Goal: Communication & Community: Answer question/provide support

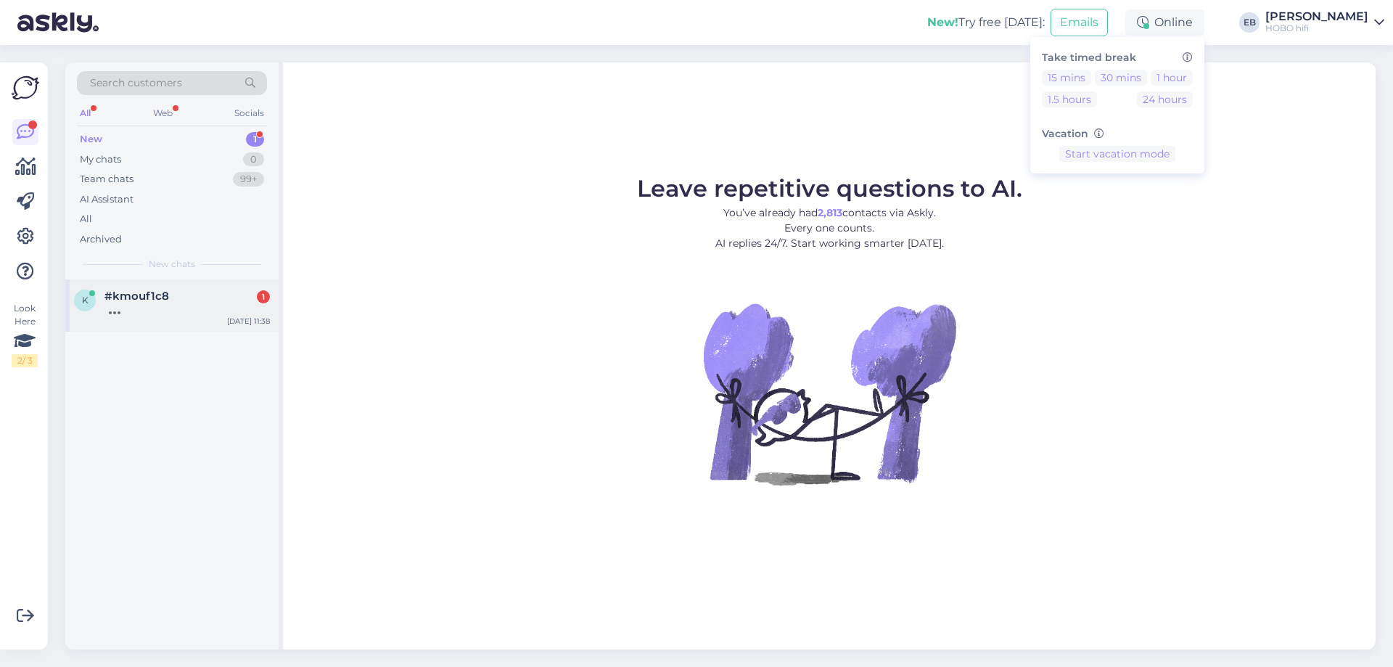
click at [113, 315] on div "k #kmouf1c8 1 [DATE] 11:38" at bounding box center [171, 305] width 213 height 52
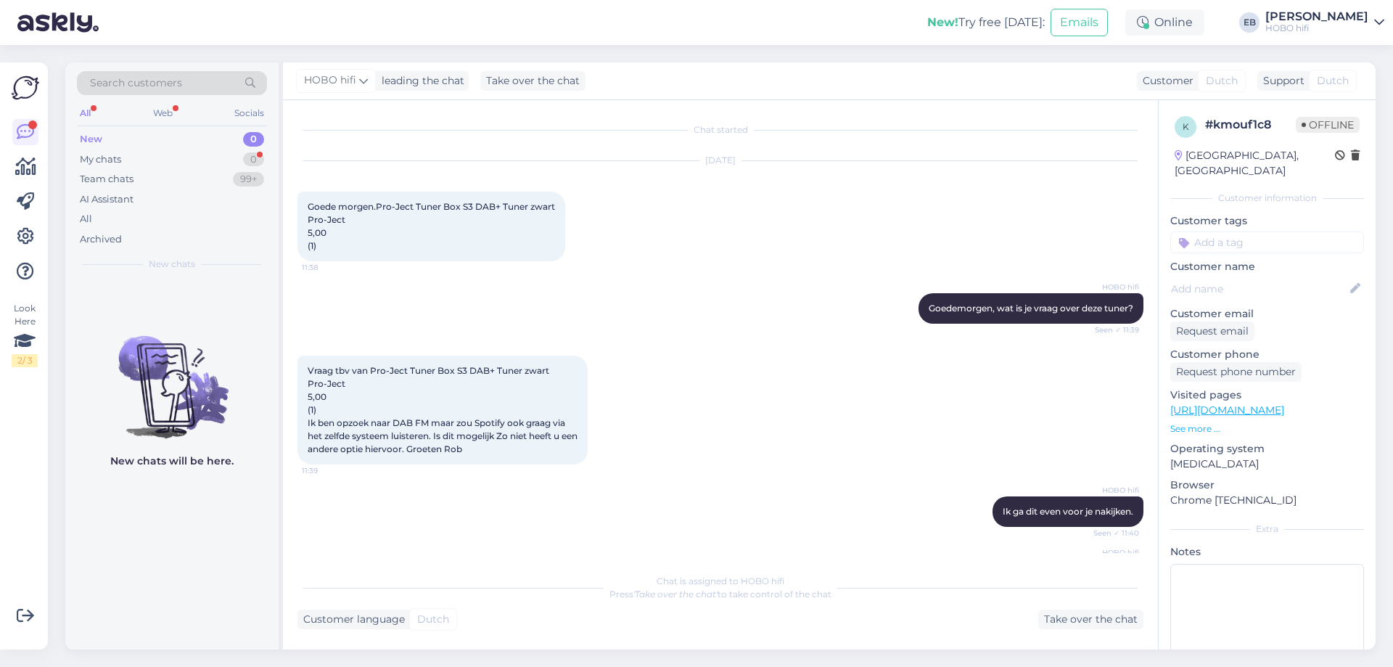
scroll to position [279, 0]
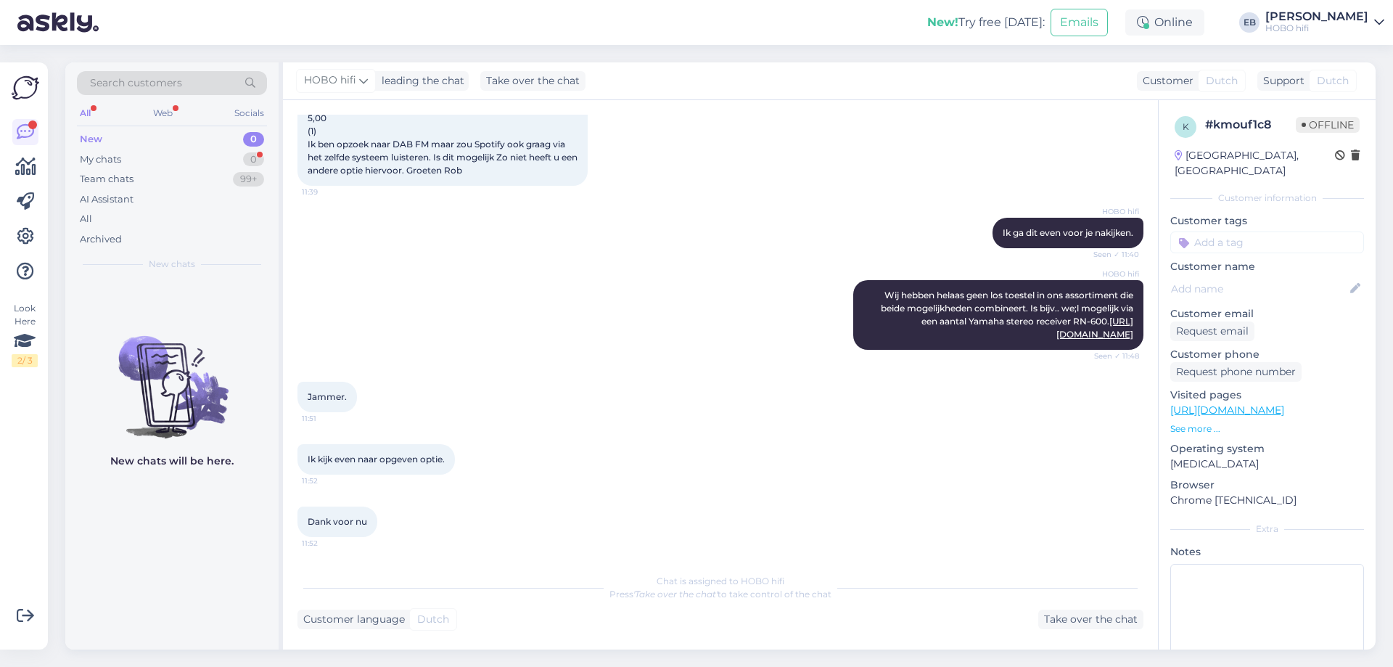
click at [688, 232] on div "HOBO hifi Ik ga dit even voor je nakijken. Seen ✓ 11:40" at bounding box center [720, 233] width 846 height 62
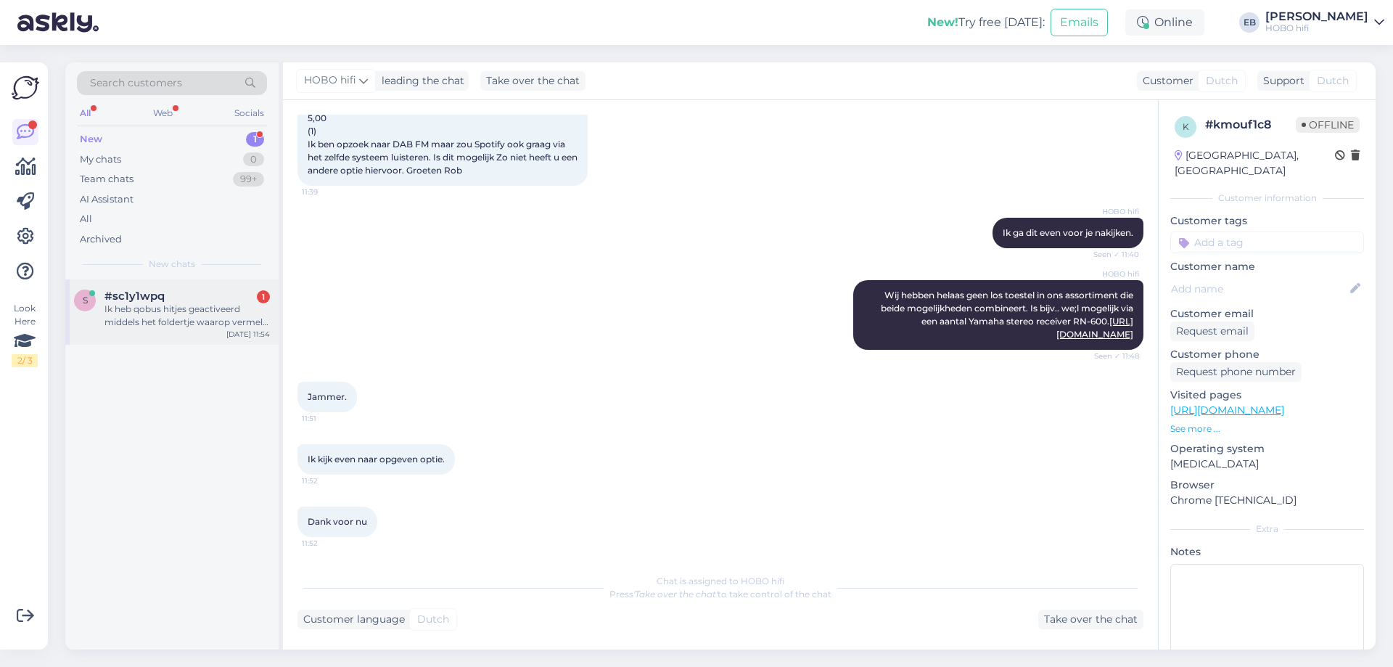
click at [187, 300] on div "#sc1y1wpq 1" at bounding box center [186, 295] width 165 height 13
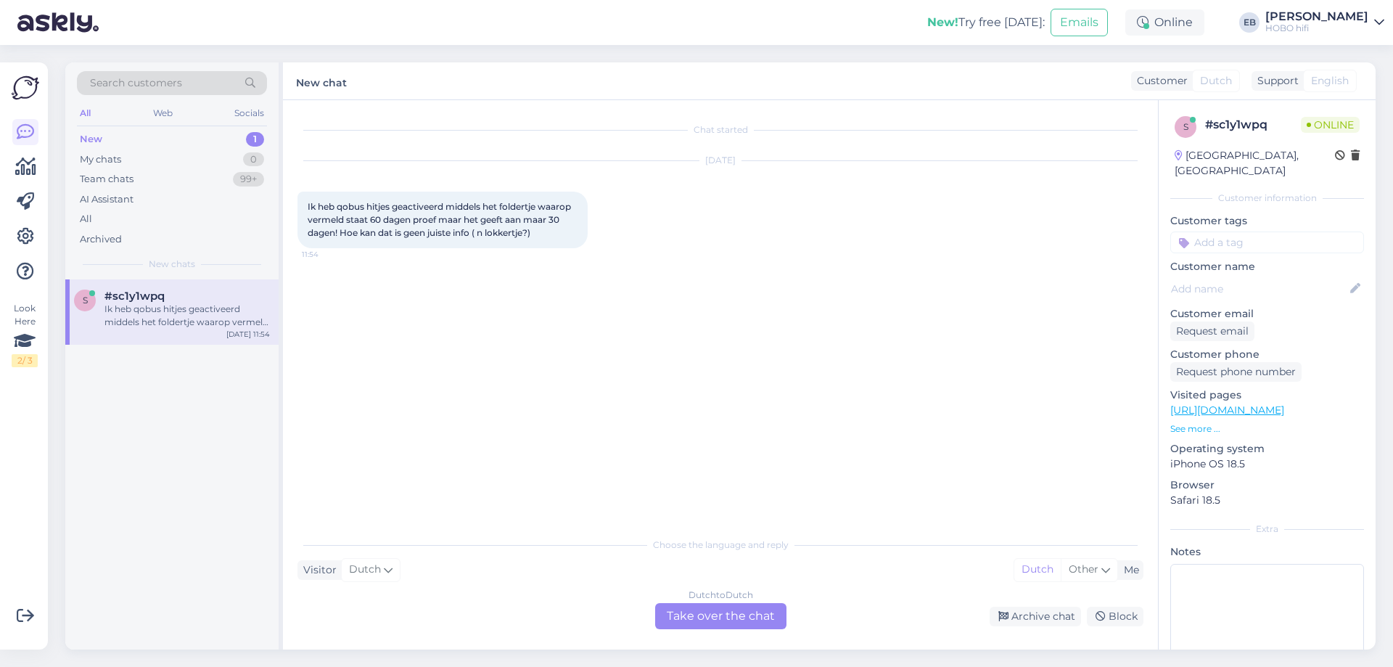
click at [732, 609] on div "Dutch to Dutch Take over the chat" at bounding box center [720, 616] width 131 height 26
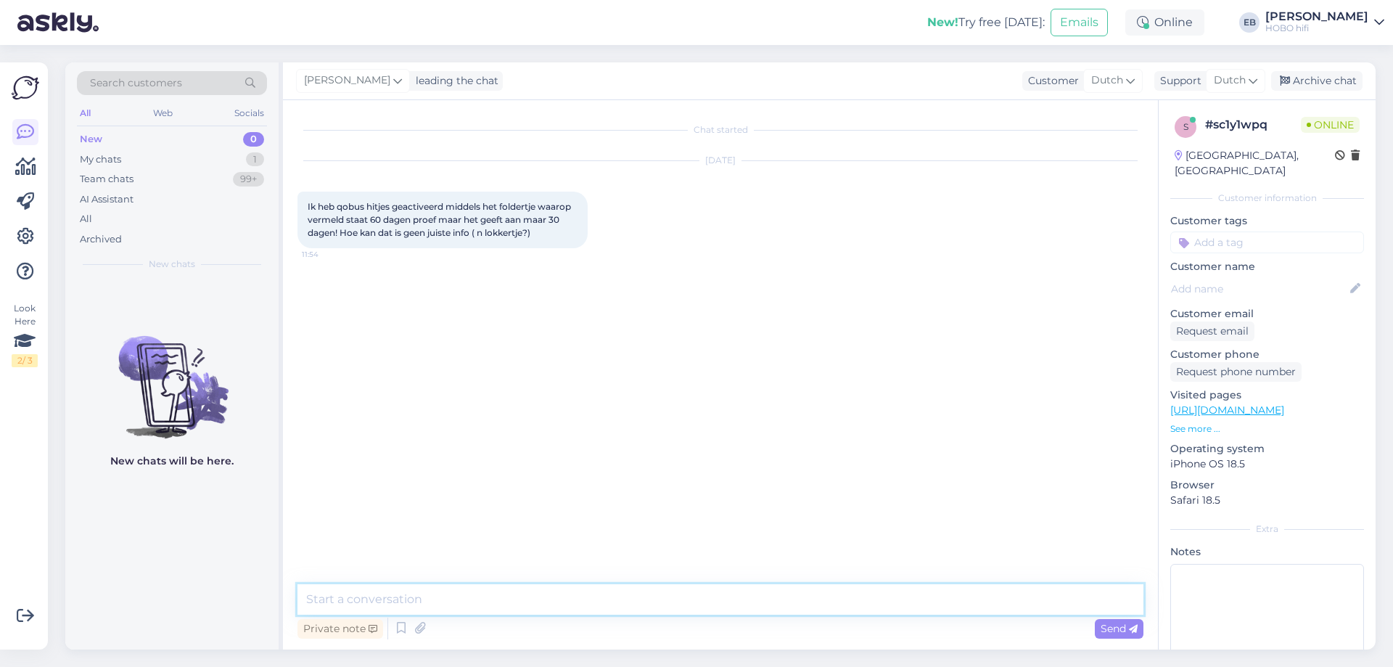
click at [609, 598] on textarea at bounding box center [720, 599] width 846 height 30
type textarea "Goedemiddag,"
type textarea "Morgen"
type textarea "W"
type textarea "Heb je een bestelling bij ons gedaan?"
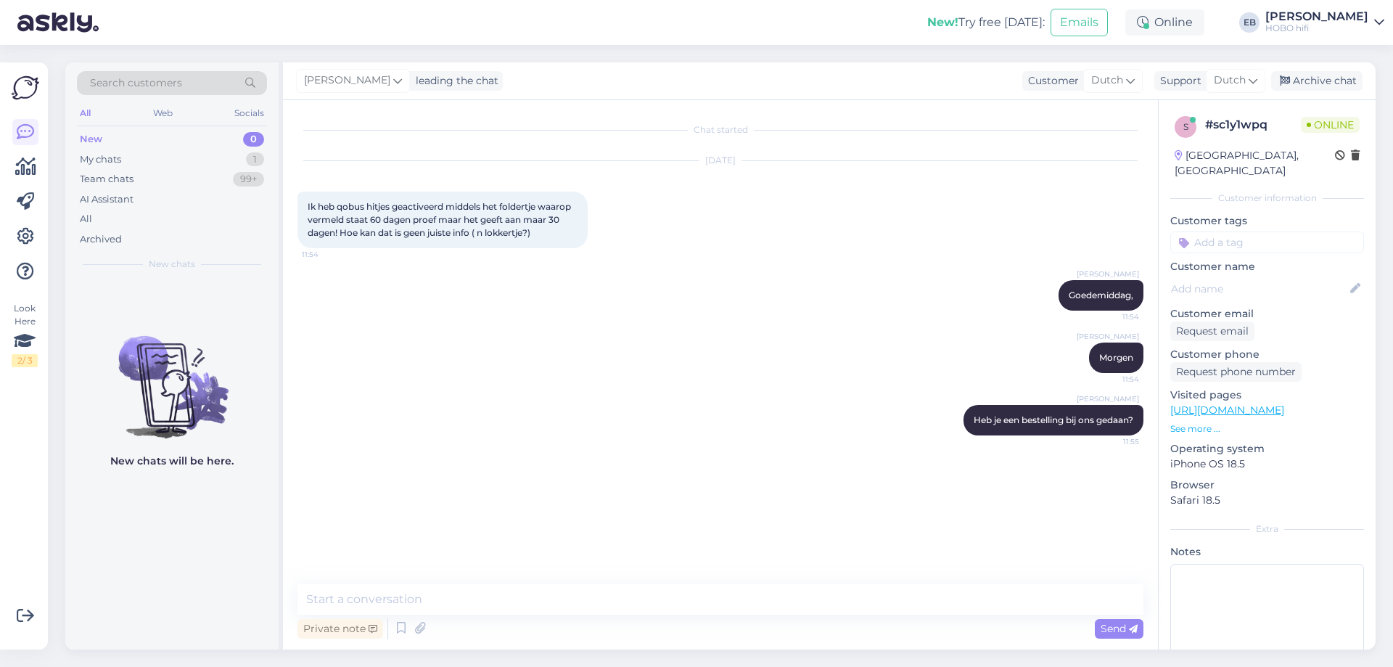
click at [1186, 422] on p "See more ..." at bounding box center [1267, 428] width 194 height 13
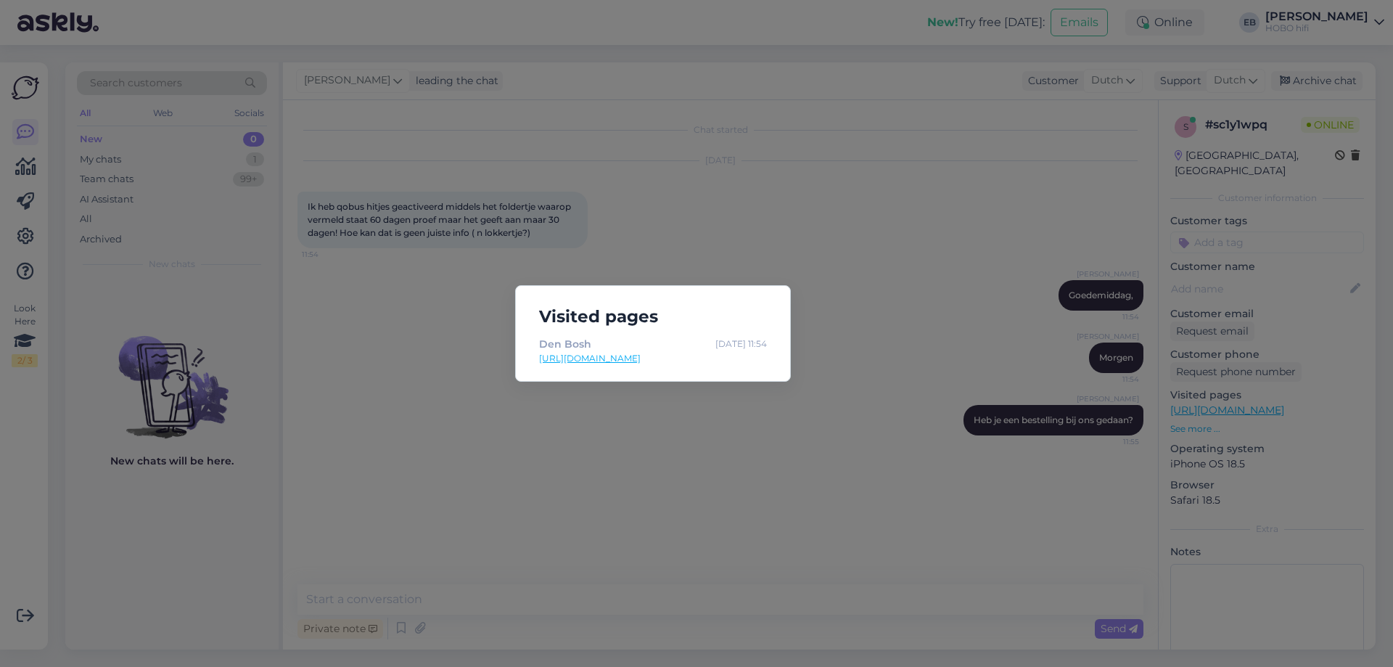
click at [781, 467] on div "Visited pages Den Bosh [DATE] 11:54 [URL][DOMAIN_NAME]" at bounding box center [696, 333] width 1393 height 667
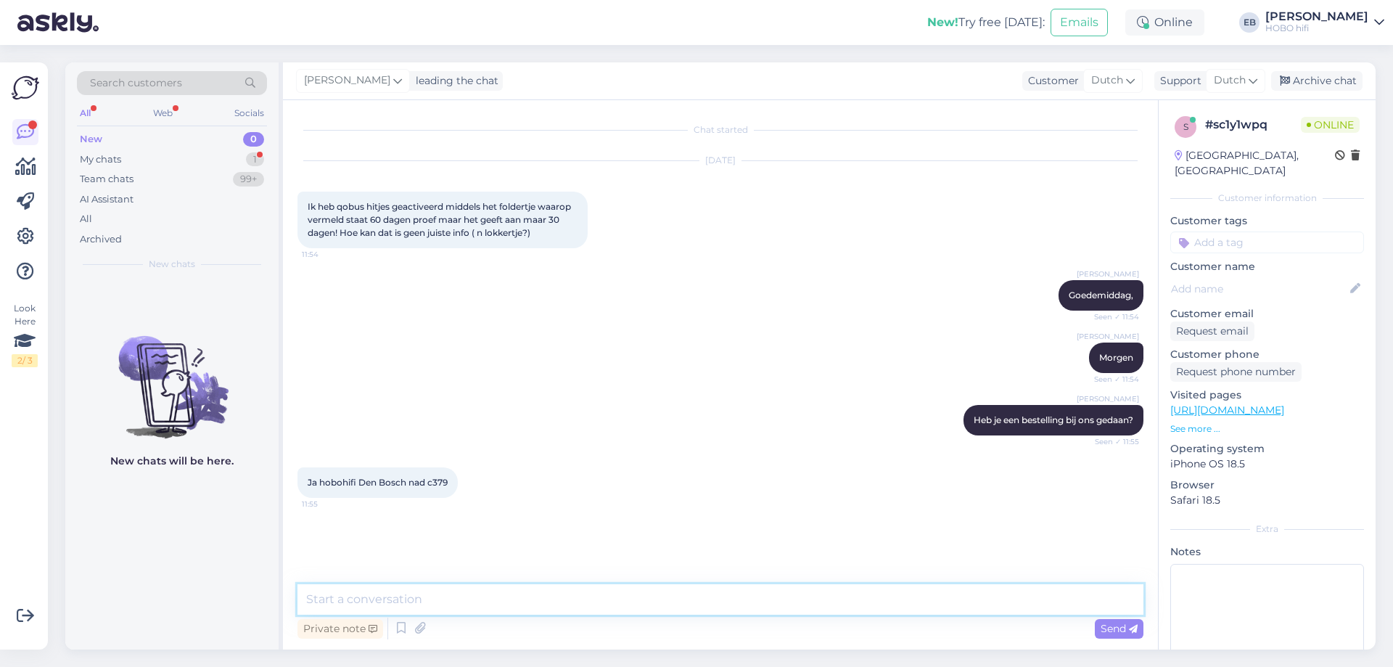
click at [437, 602] on textarea at bounding box center [720, 599] width 846 height 30
type textarea "[PERSON_NAME] kan je met deze link 60 dagen krijgen ipv 30 dagen."
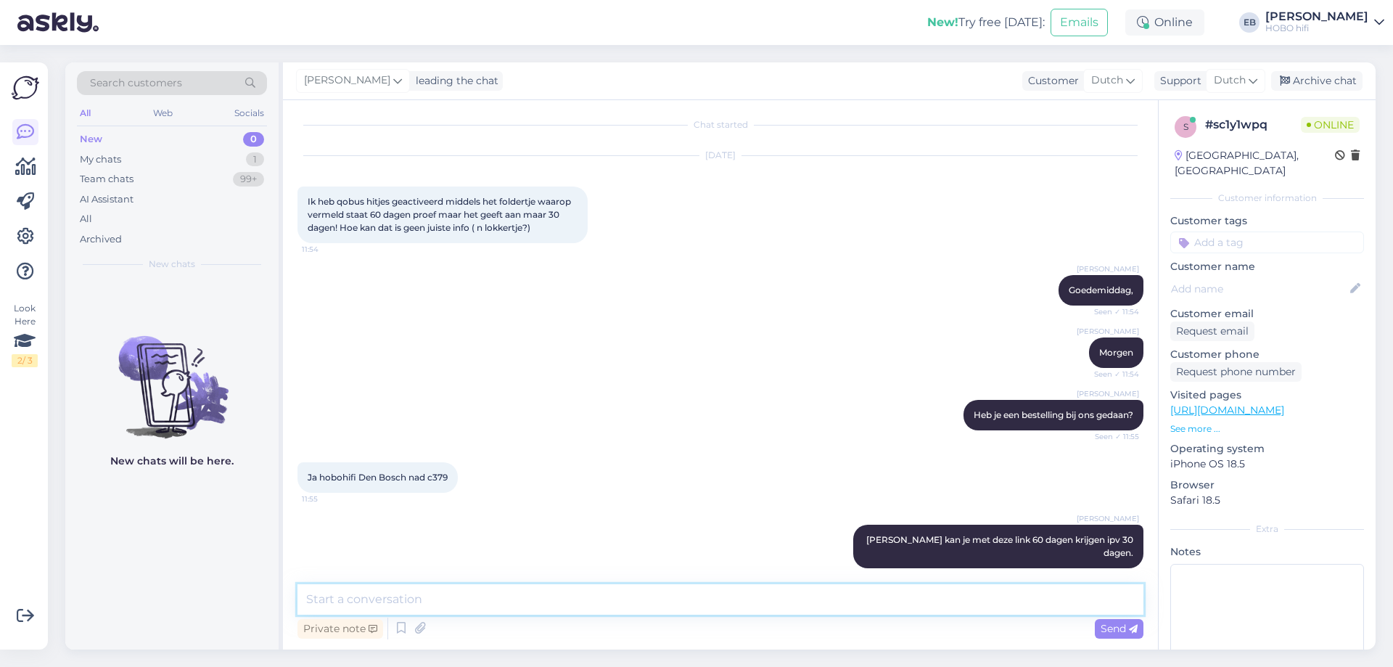
paste textarea "[URL][DOMAIN_NAME]"
type textarea "[URL][DOMAIN_NAME]"
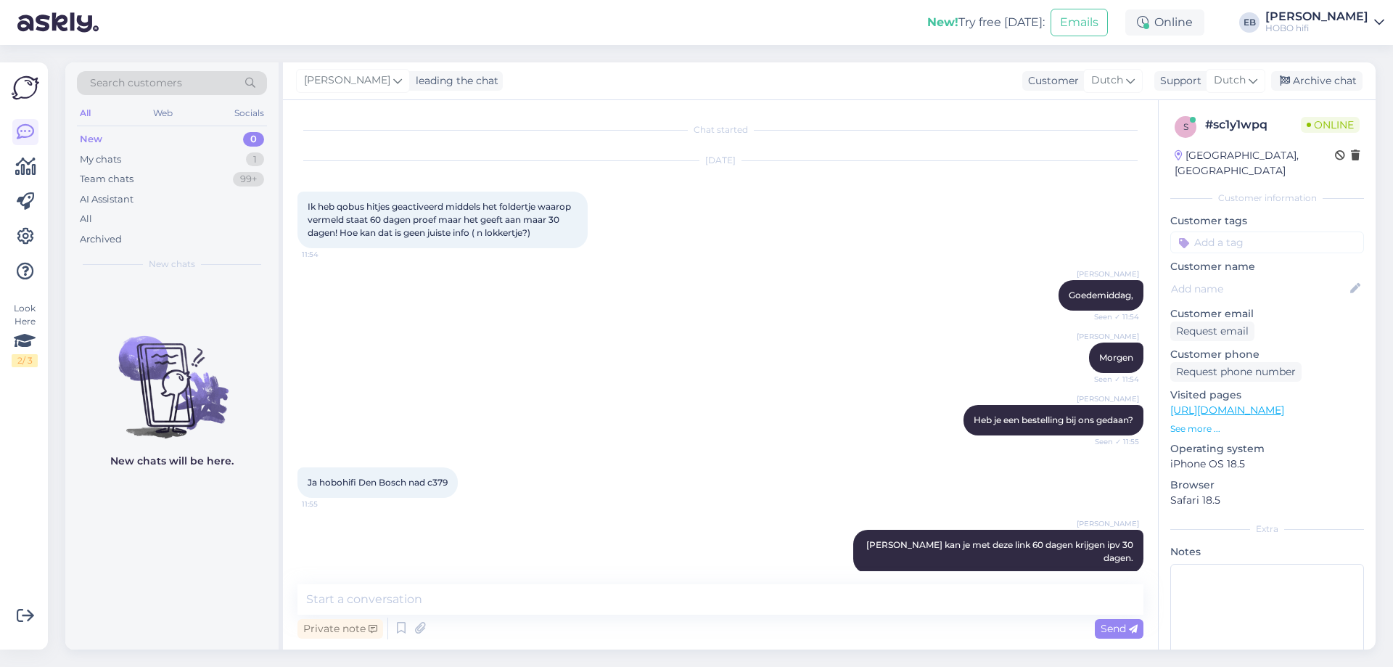
click at [816, 298] on div "[PERSON_NAME], Seen ✓ 11:54" at bounding box center [720, 295] width 846 height 62
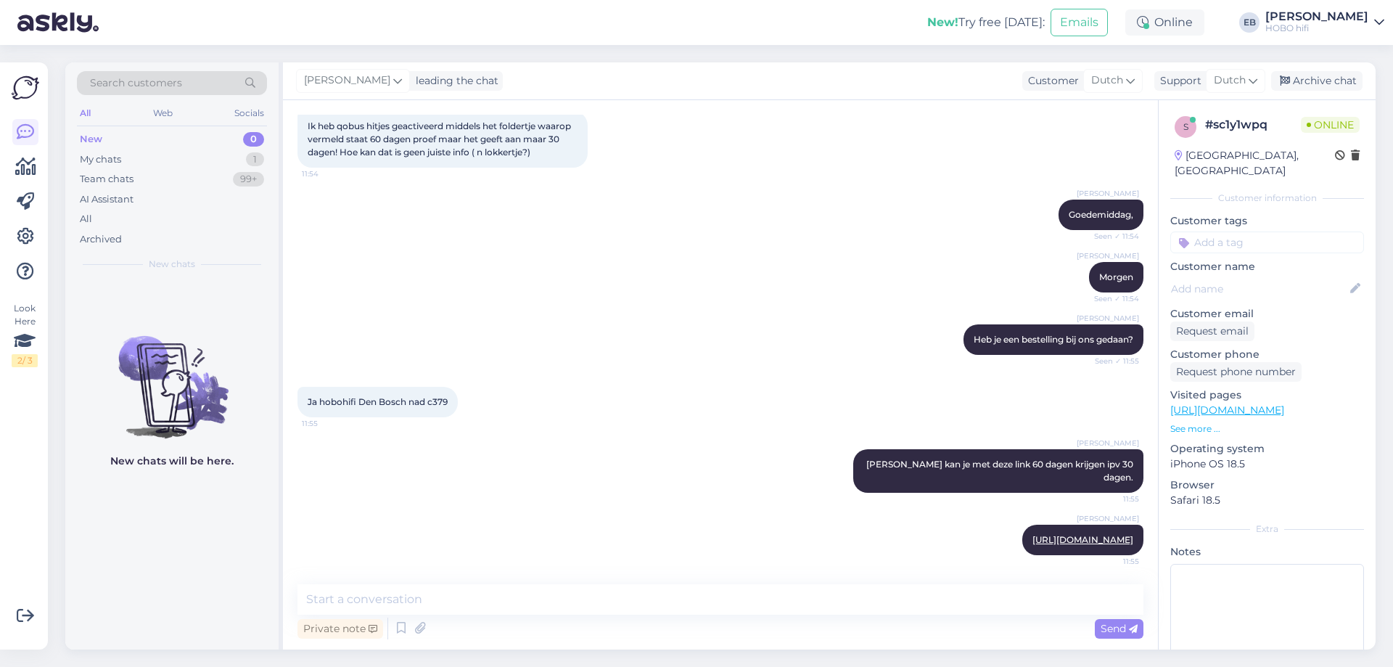
scroll to position [107, 0]
click at [620, 600] on textarea at bounding box center [720, 599] width 846 height 30
type textarea "Als je in de winkel andere info kreeg"
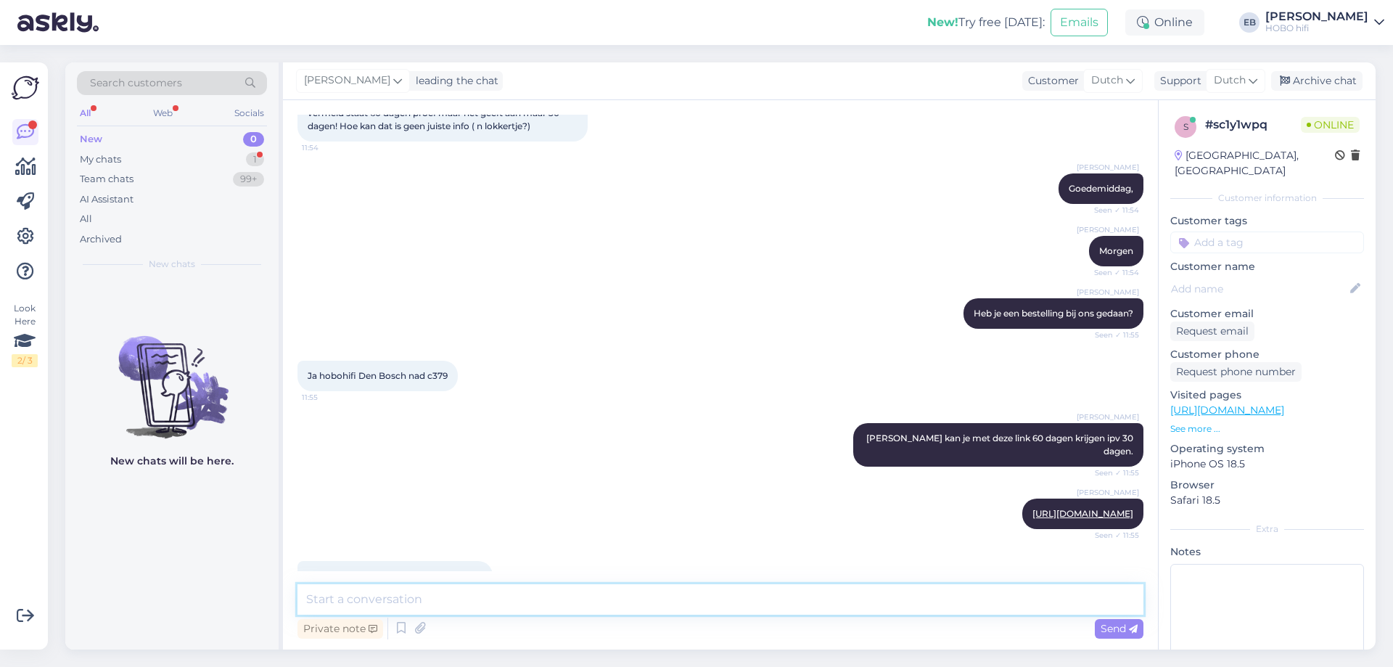
scroll to position [169, 0]
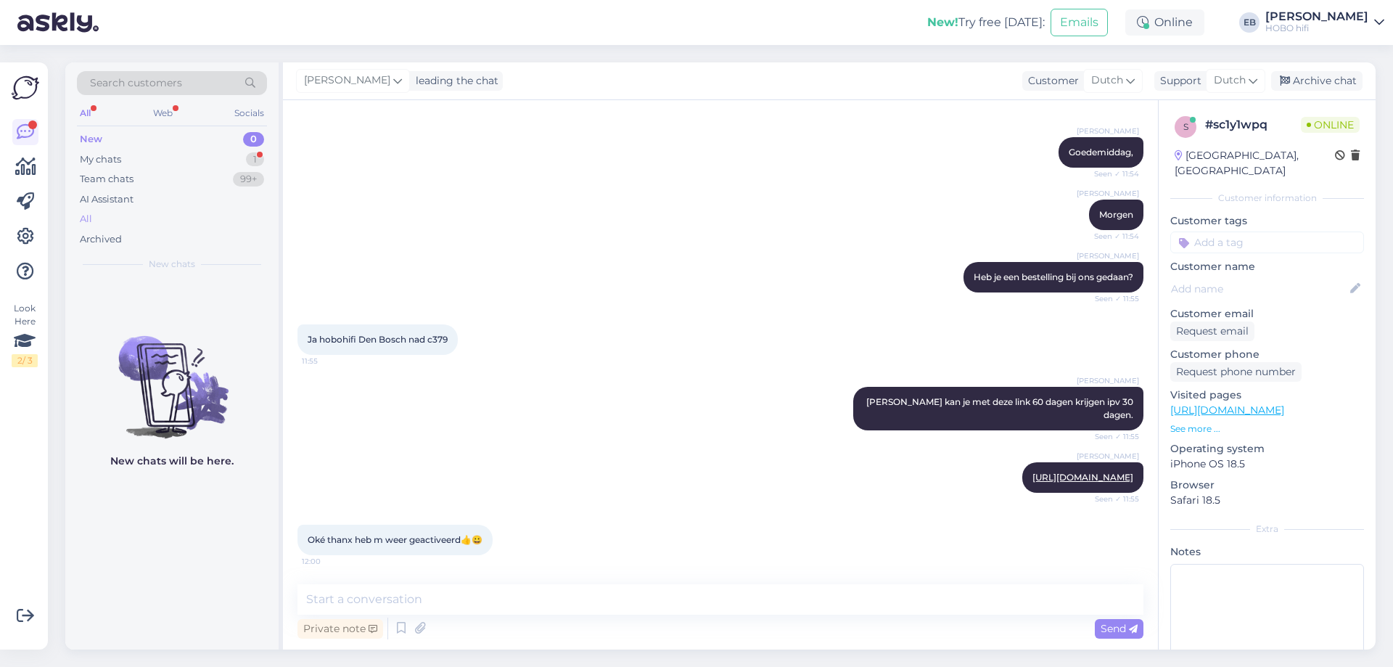
click at [126, 210] on div "All" at bounding box center [172, 219] width 190 height 20
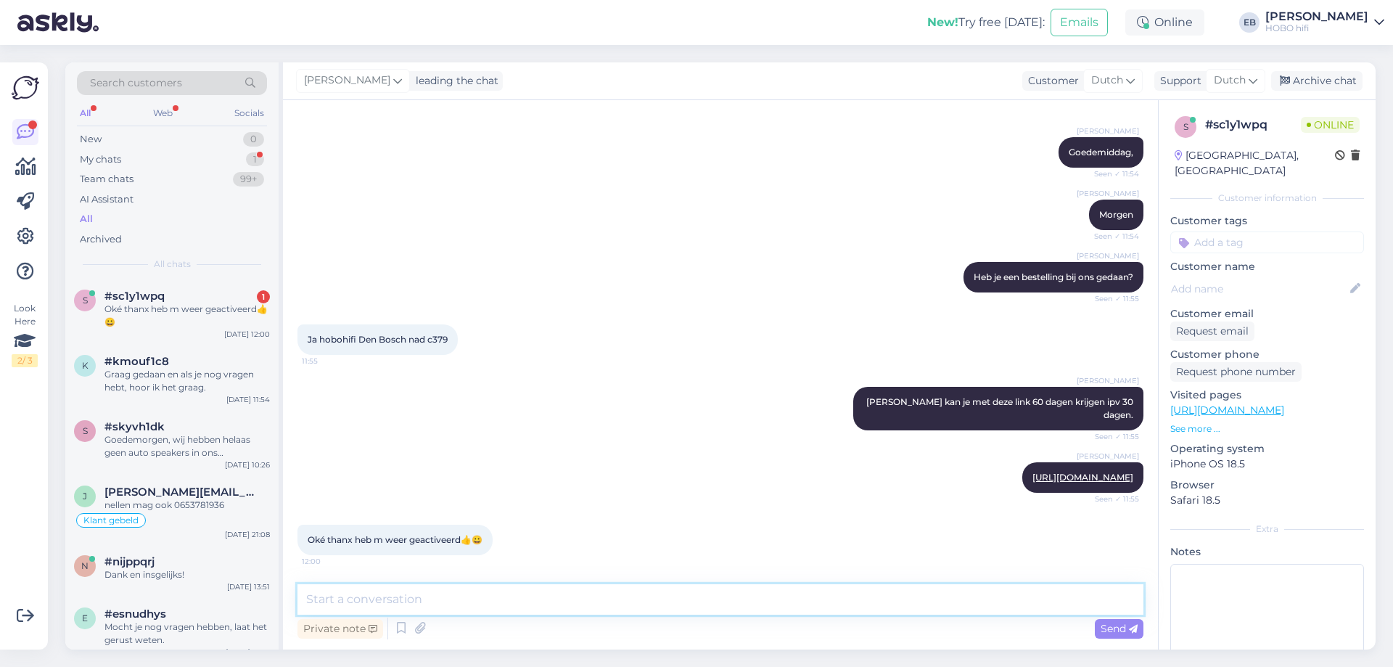
click at [470, 611] on textarea at bounding box center [720, 599] width 846 height 30
type textarea "Graag gedaan, en veel plezier met streamen!"
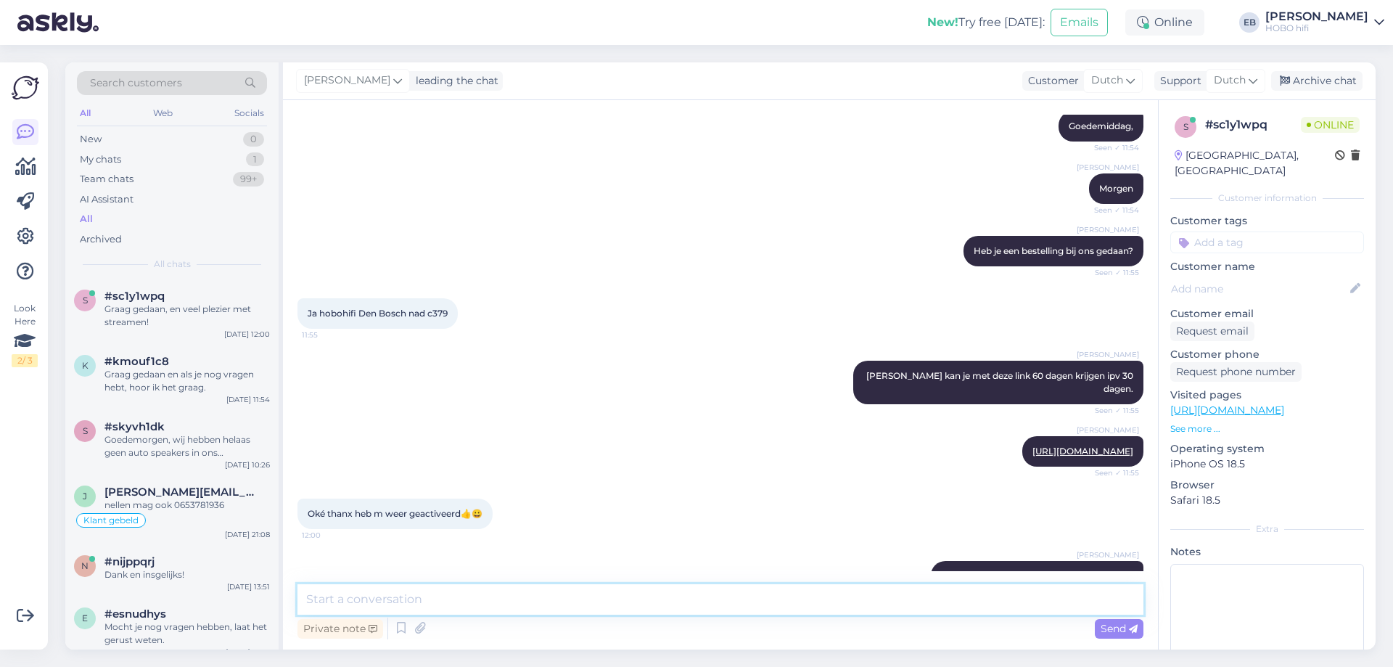
scroll to position [231, 0]
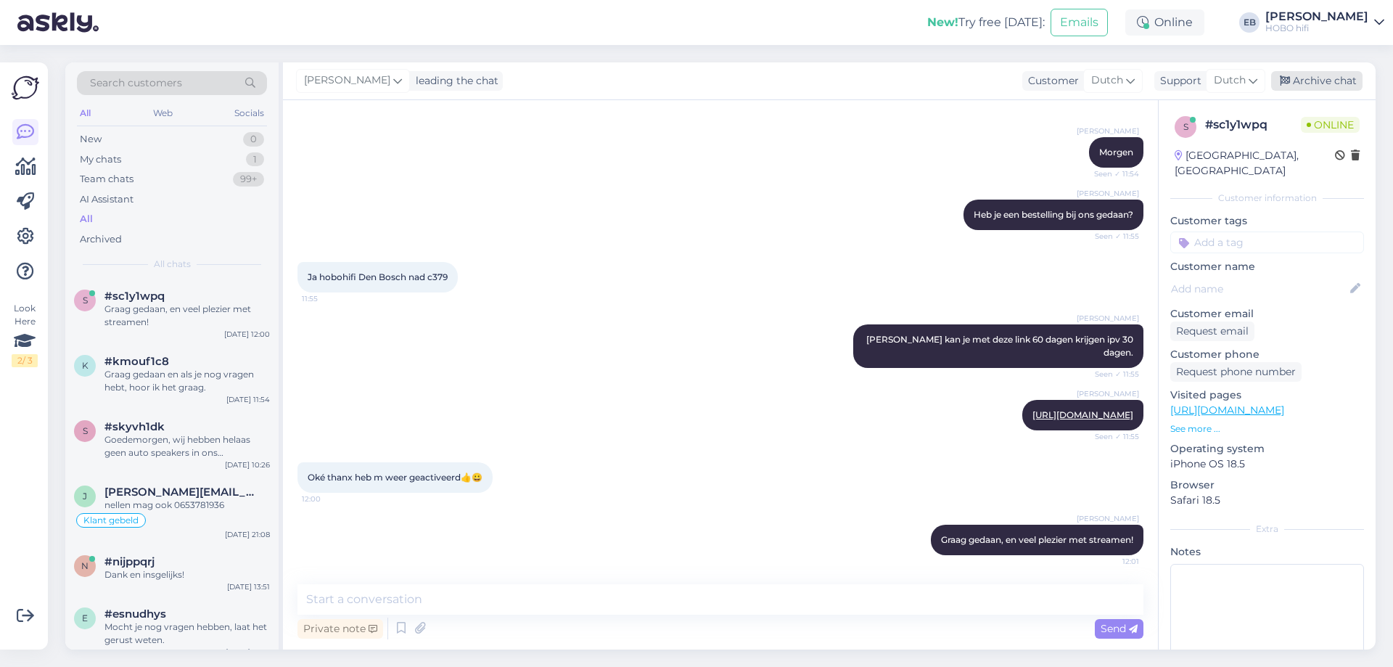
click at [1316, 78] on div "Archive chat" at bounding box center [1316, 81] width 91 height 20
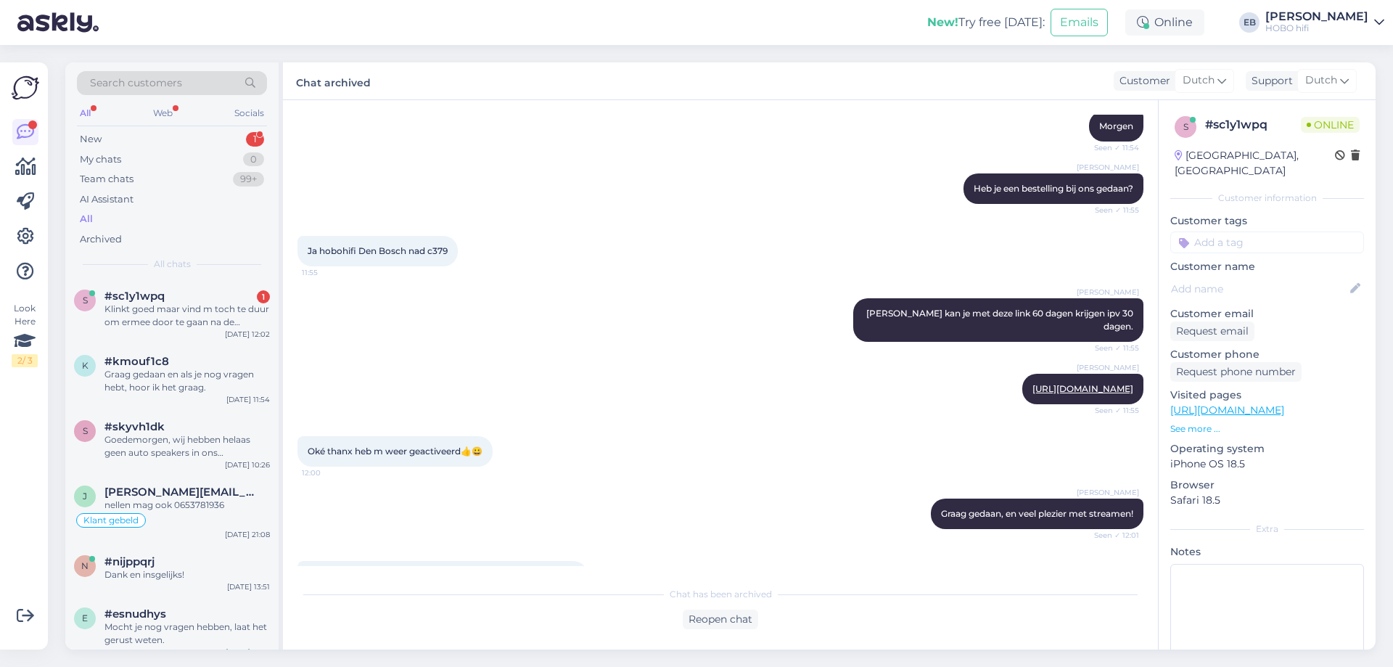
scroll to position [312, 0]
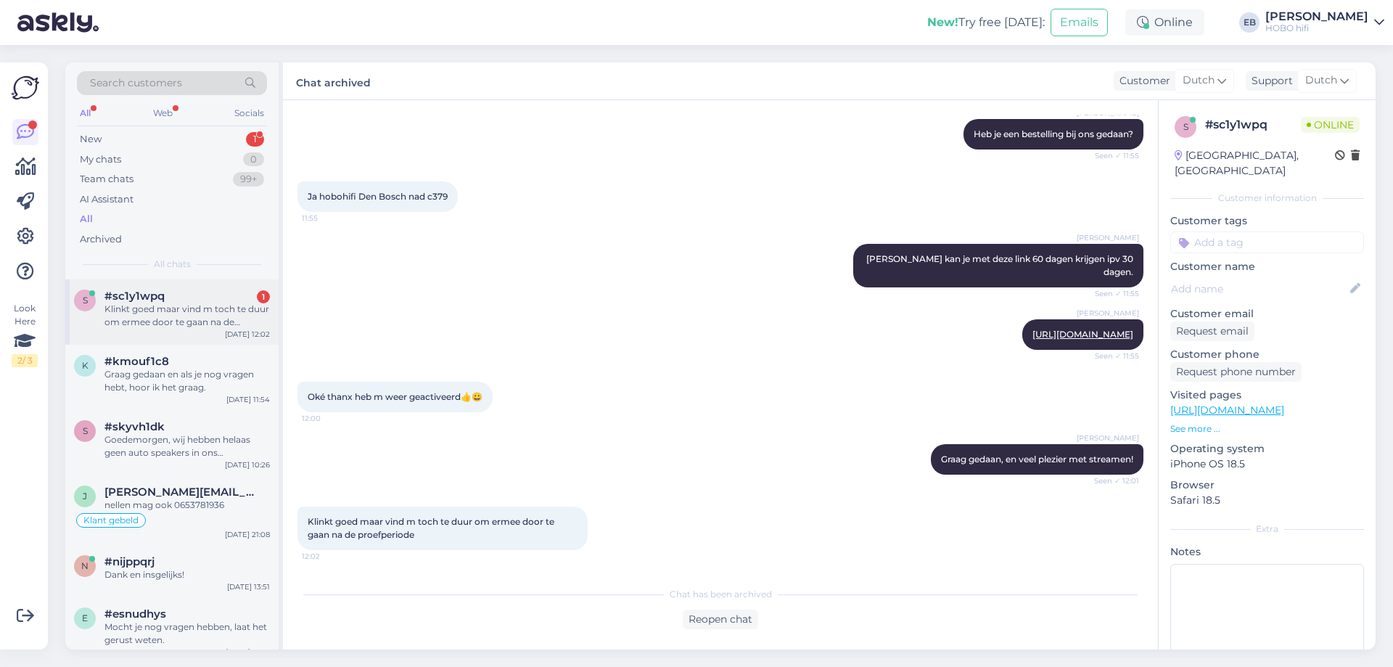
click at [157, 311] on div "Klinkt goed maar vind m toch te duur om ermee door te gaan na de proefperiode" at bounding box center [186, 316] width 165 height 26
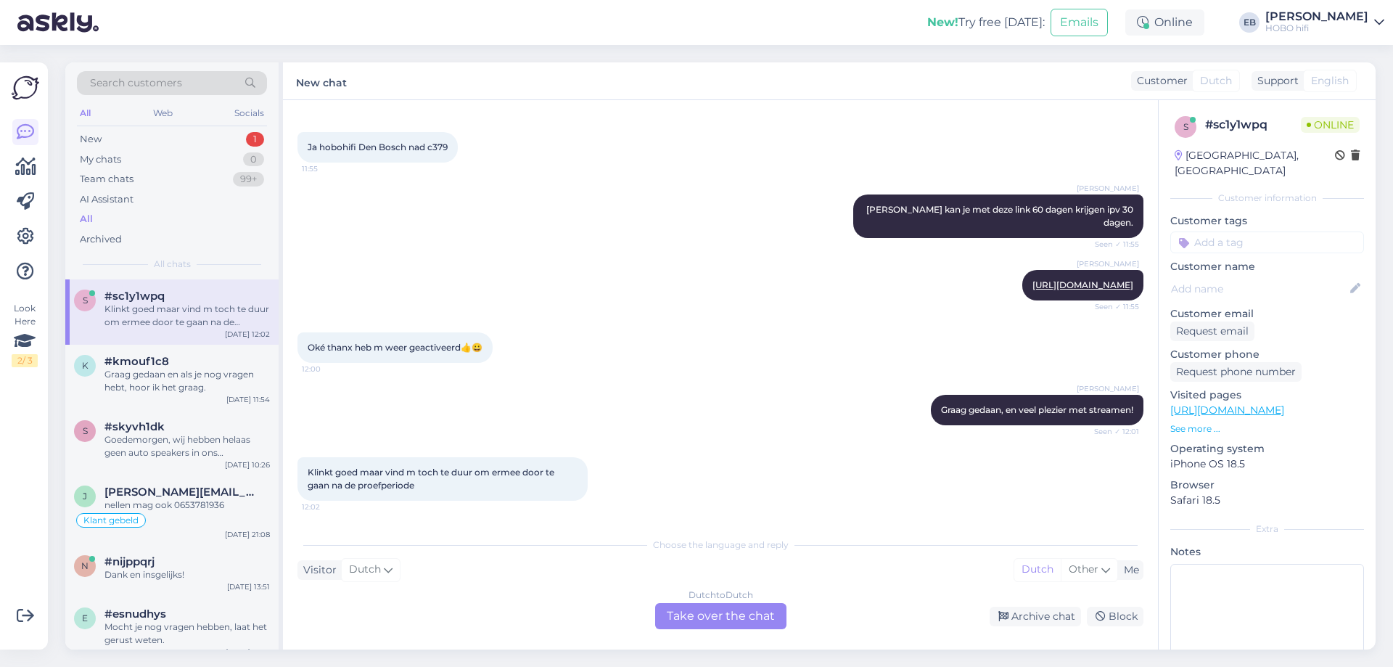
click at [705, 607] on div "Dutch to Dutch Take over the chat" at bounding box center [720, 616] width 131 height 26
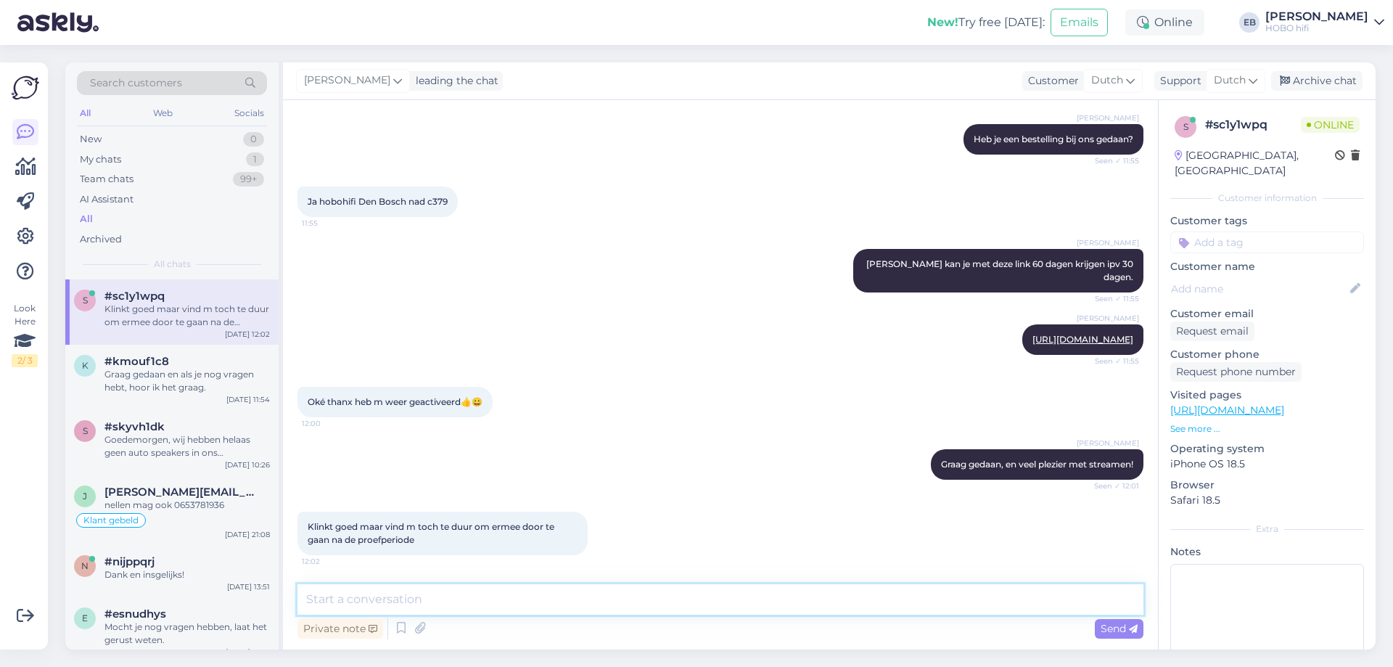
click at [515, 604] on textarea at bounding box center [720, 599] width 846 height 30
type textarea "Die keus is natuurlijk aan jezelf. :-)"
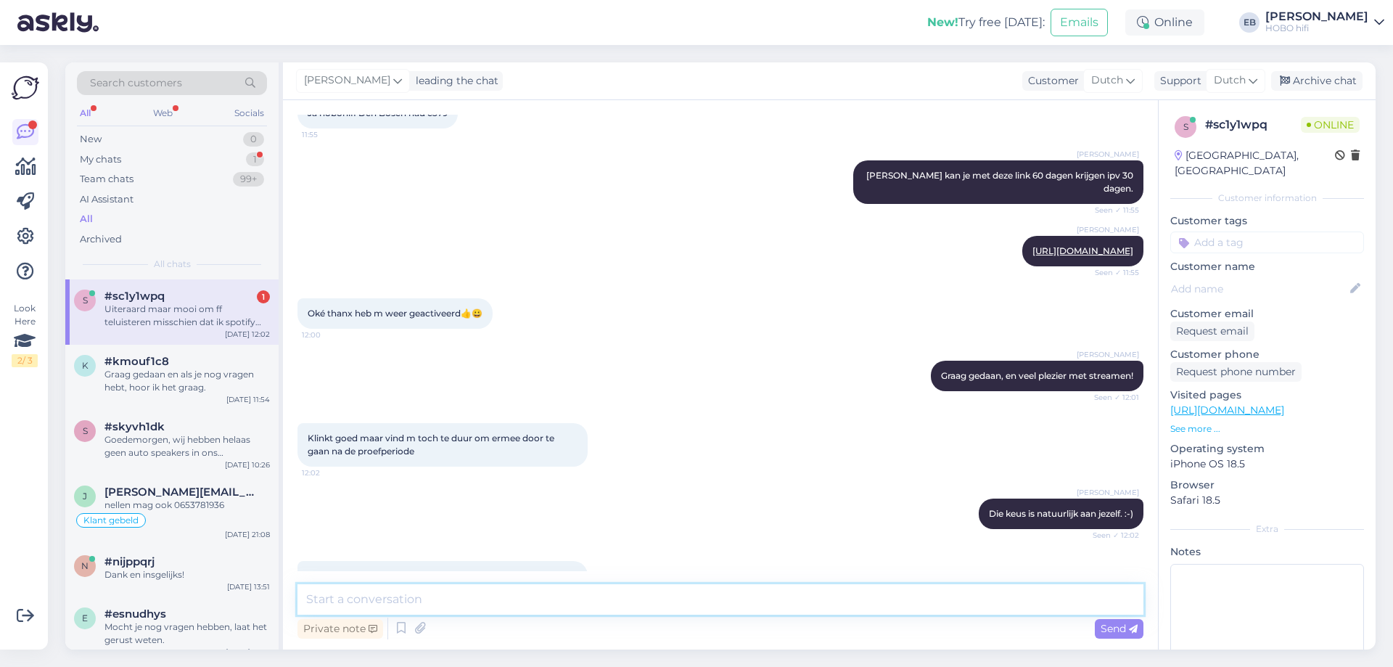
scroll to position [445, 0]
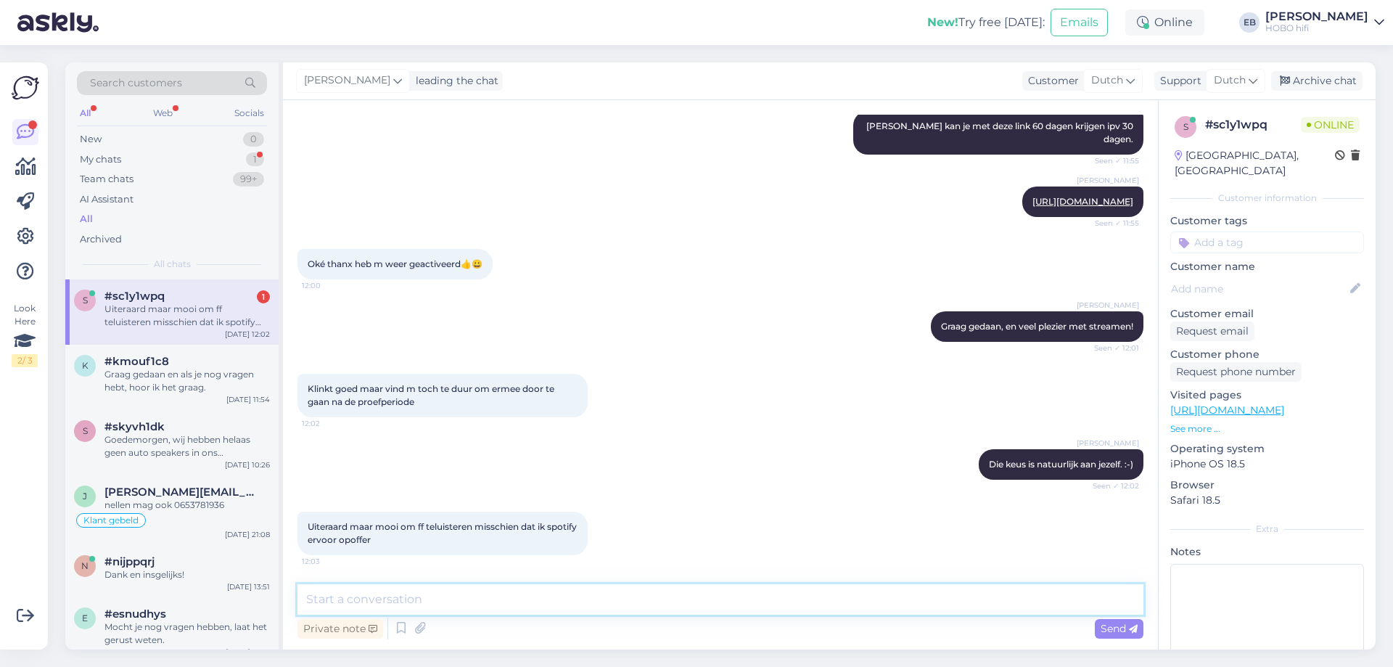
click at [464, 602] on textarea at bounding box center [720, 599] width 846 height 30
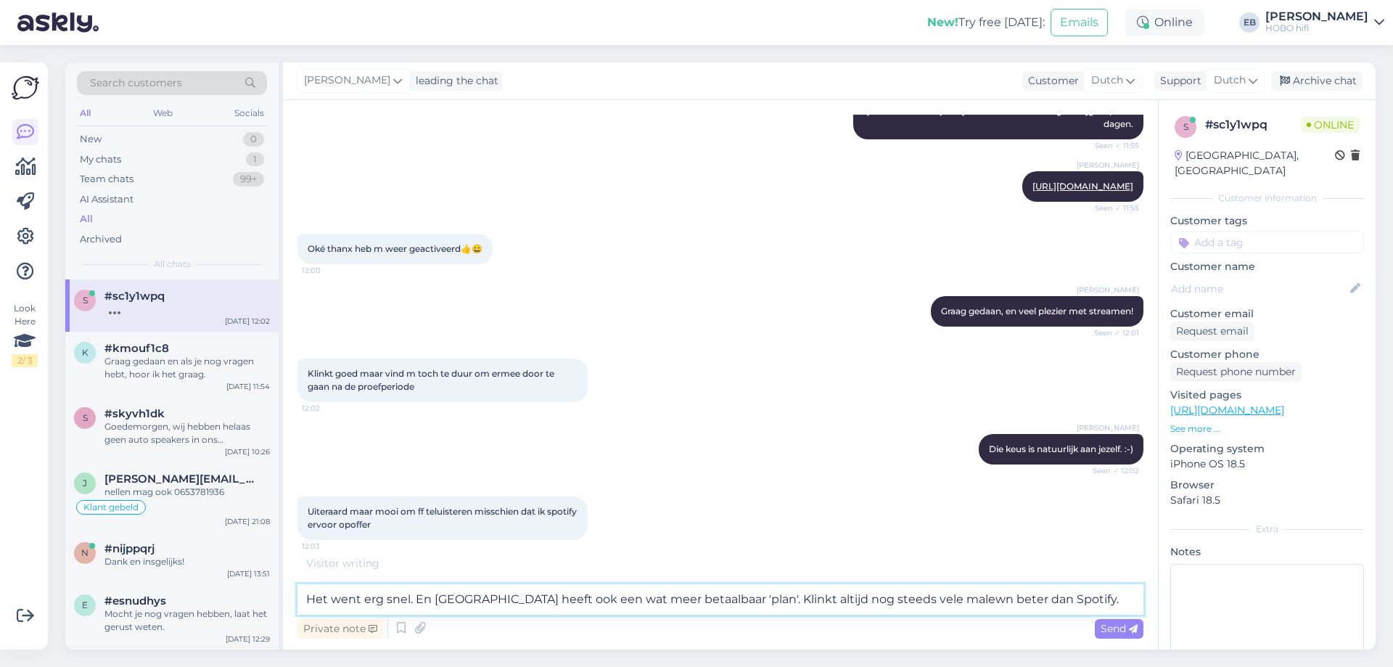
click at [916, 602] on textarea "Het went erg snel. En [GEOGRAPHIC_DATA] heeft ook een wat meer betaalbaar 'plan…" at bounding box center [720, 599] width 846 height 30
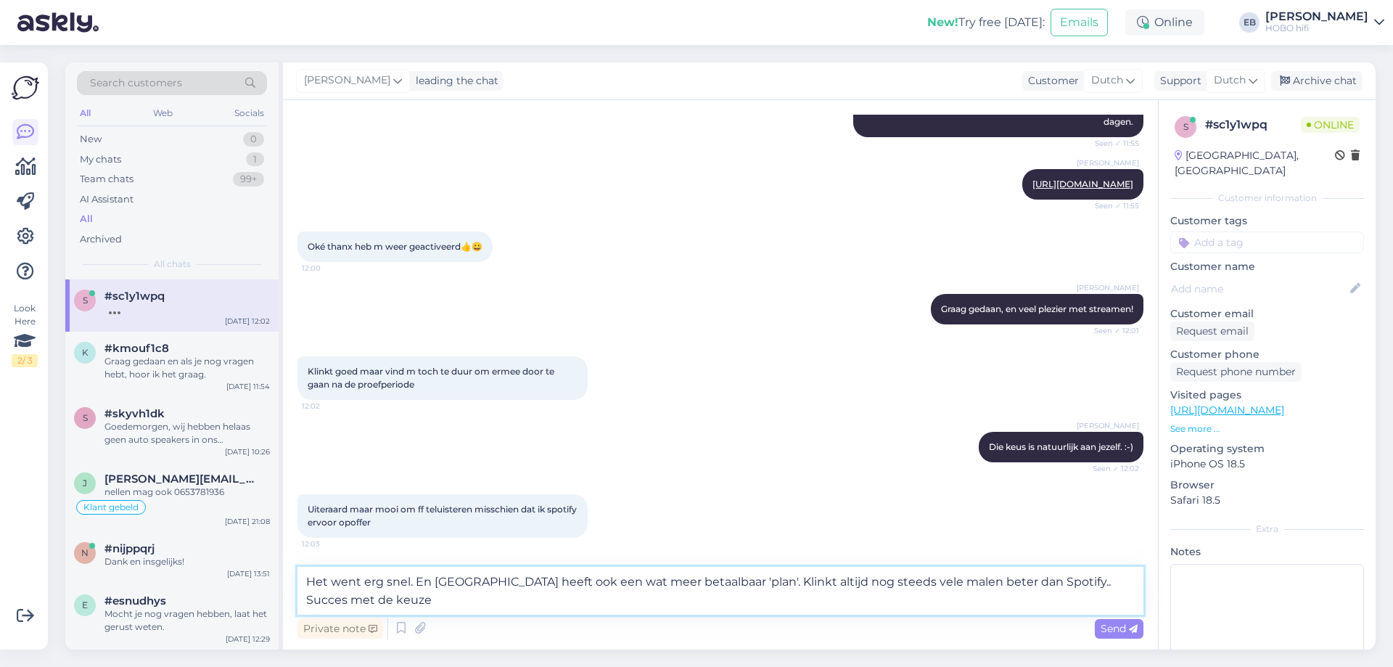
type textarea "Het went erg snel. En [GEOGRAPHIC_DATA] heeft ook een wat meer betaalbaar 'plan…"
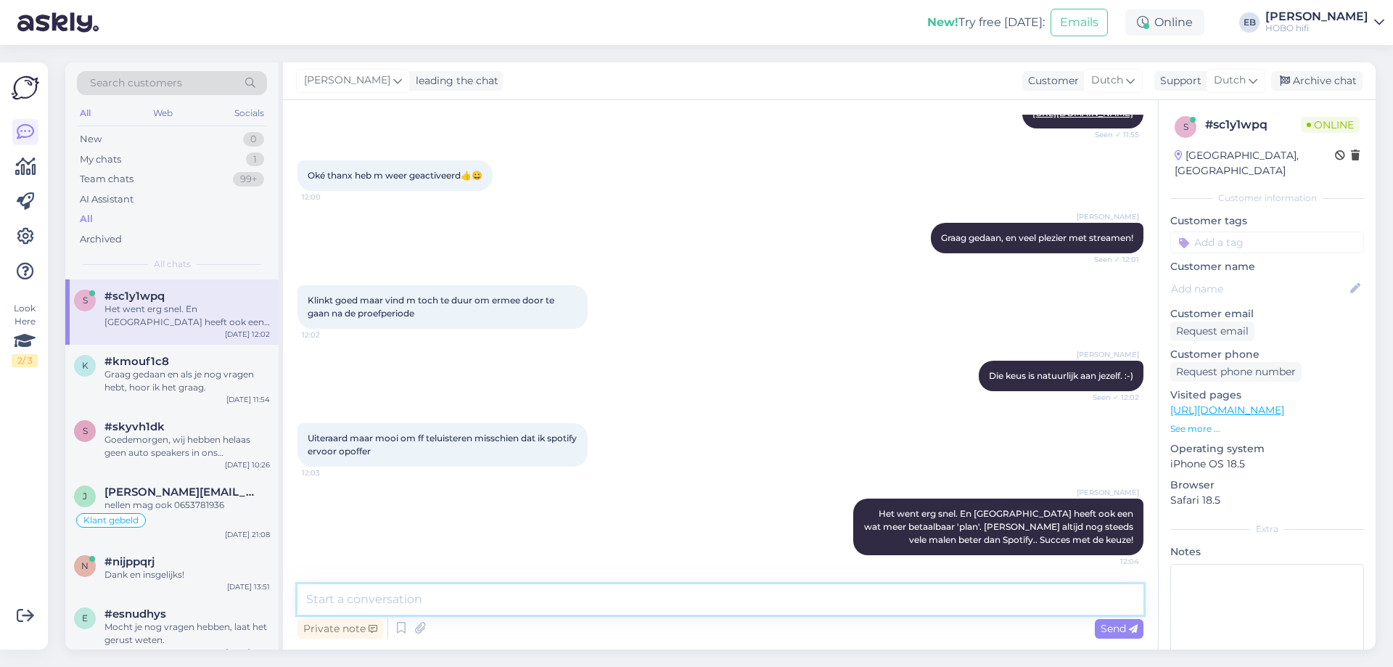
scroll to position [609, 0]
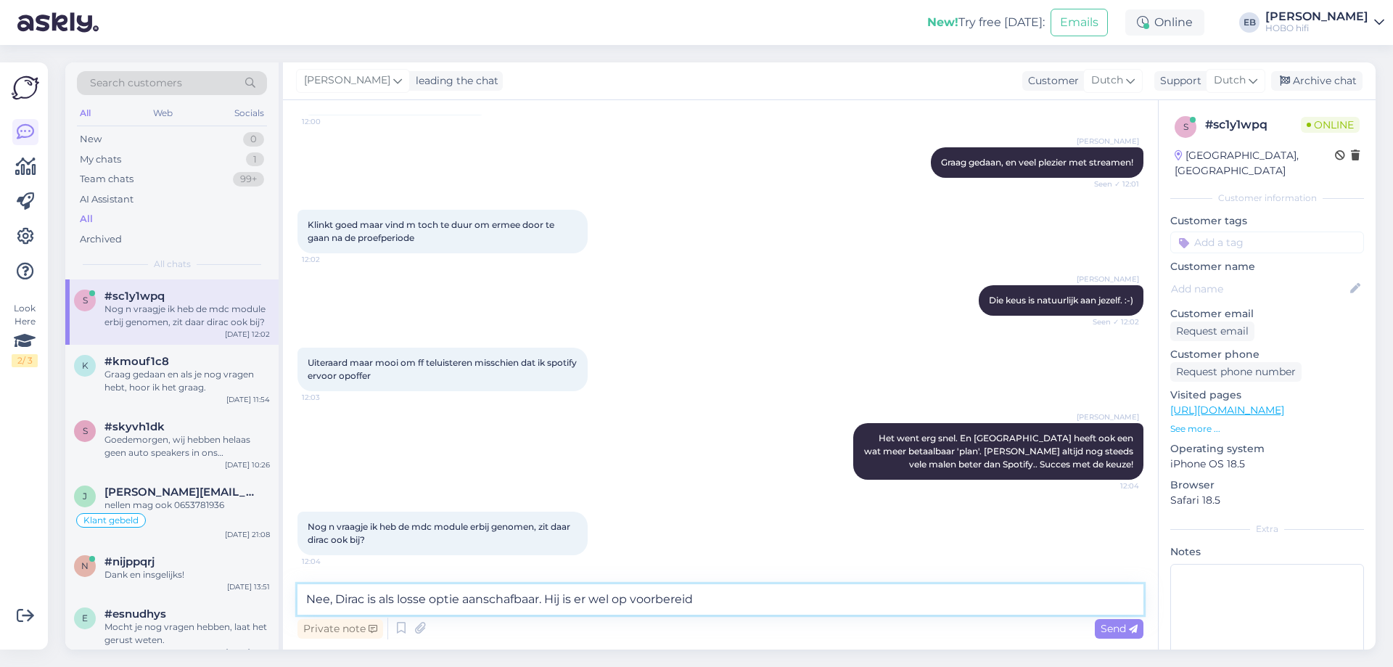
type textarea "Nee, Dirac is als losse optie aanschafbaar. Hij is er wel op voorbereid."
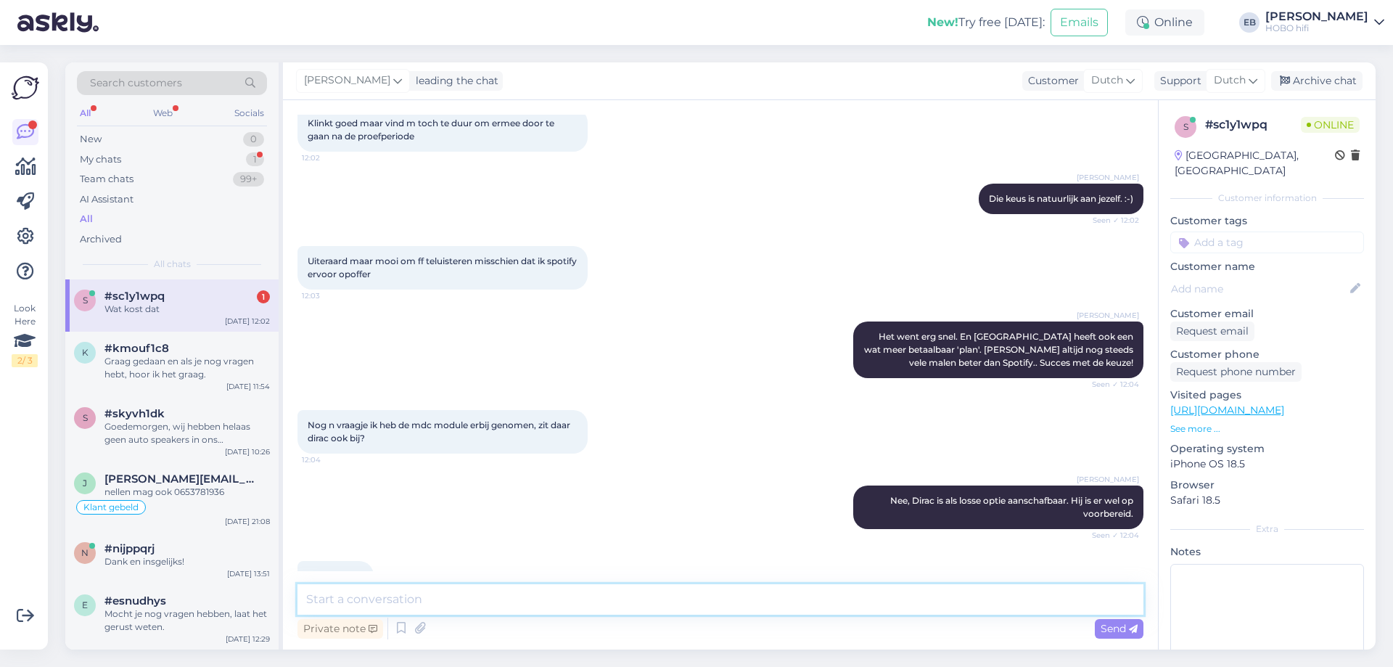
scroll to position [747, 0]
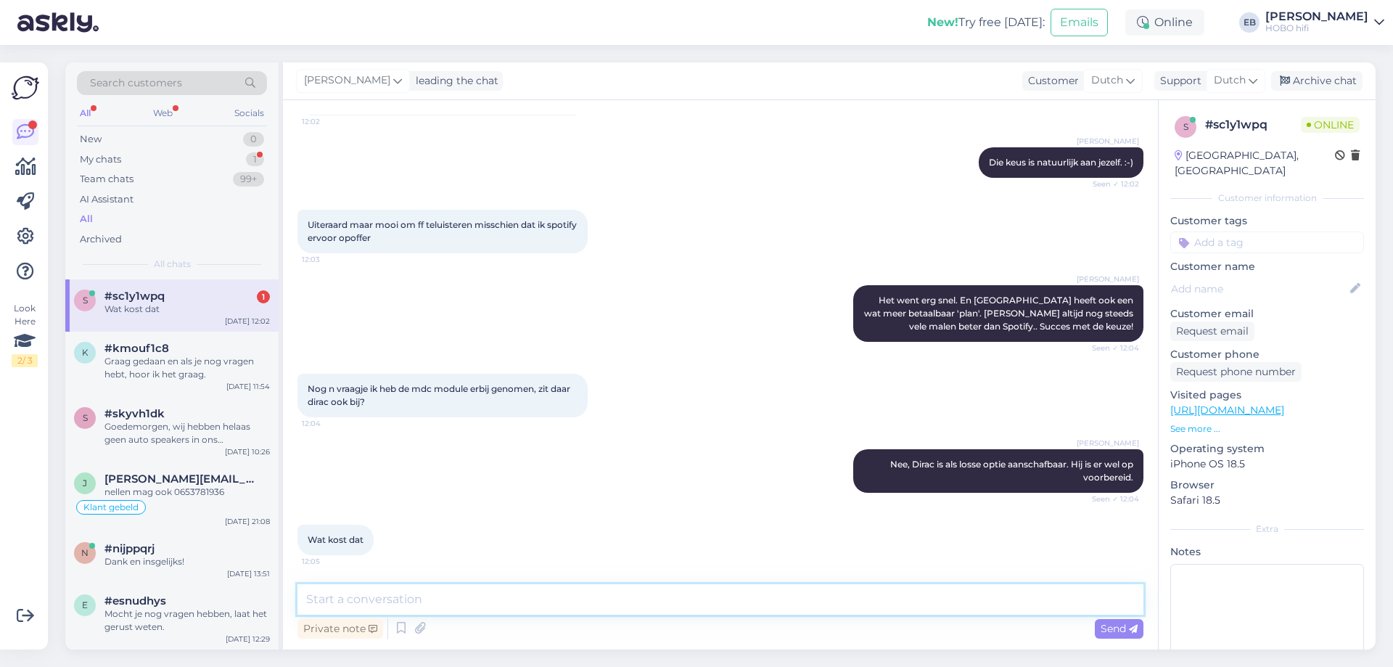
click at [419, 607] on textarea at bounding box center [720, 599] width 846 height 30
type textarea "D"
click at [322, 582] on div "Chat started [DATE] Ik heb qobus hitjes geactiveerd middels het foldertje waaro…" at bounding box center [720, 374] width 875 height 549
click at [327, 590] on textarea at bounding box center [720, 599] width 846 height 30
click at [715, 601] on textarea "De basis Dirac Live staat wel voorbereid, overigens. Hier lees je er alle sover" at bounding box center [720, 599] width 846 height 30
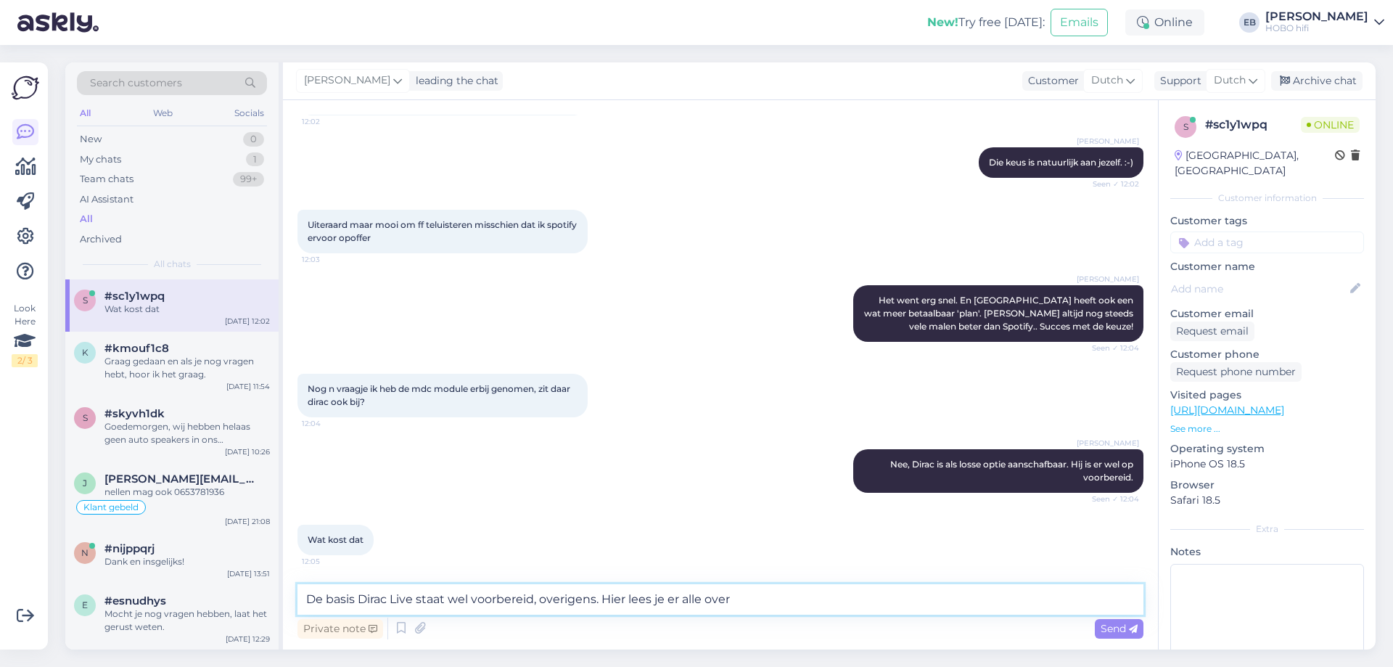
click at [781, 596] on textarea "De basis Dirac Live staat wel voorbereid, overigens. Hier lees je er alle over" at bounding box center [720, 599] width 846 height 30
paste textarea "[URL][DOMAIN_NAME]"
type textarea "De basis Dirac Live staat wel voorbereid, overigens. Hier lees je er alle over …"
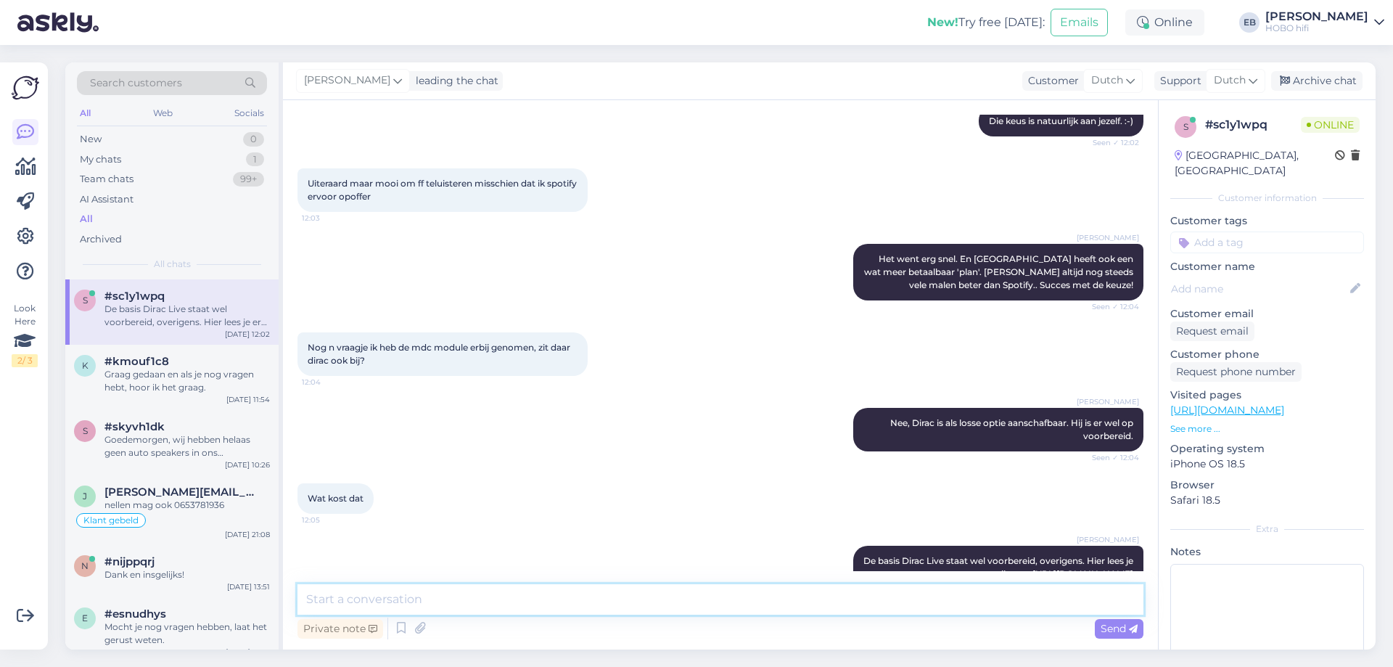
scroll to position [848, 0]
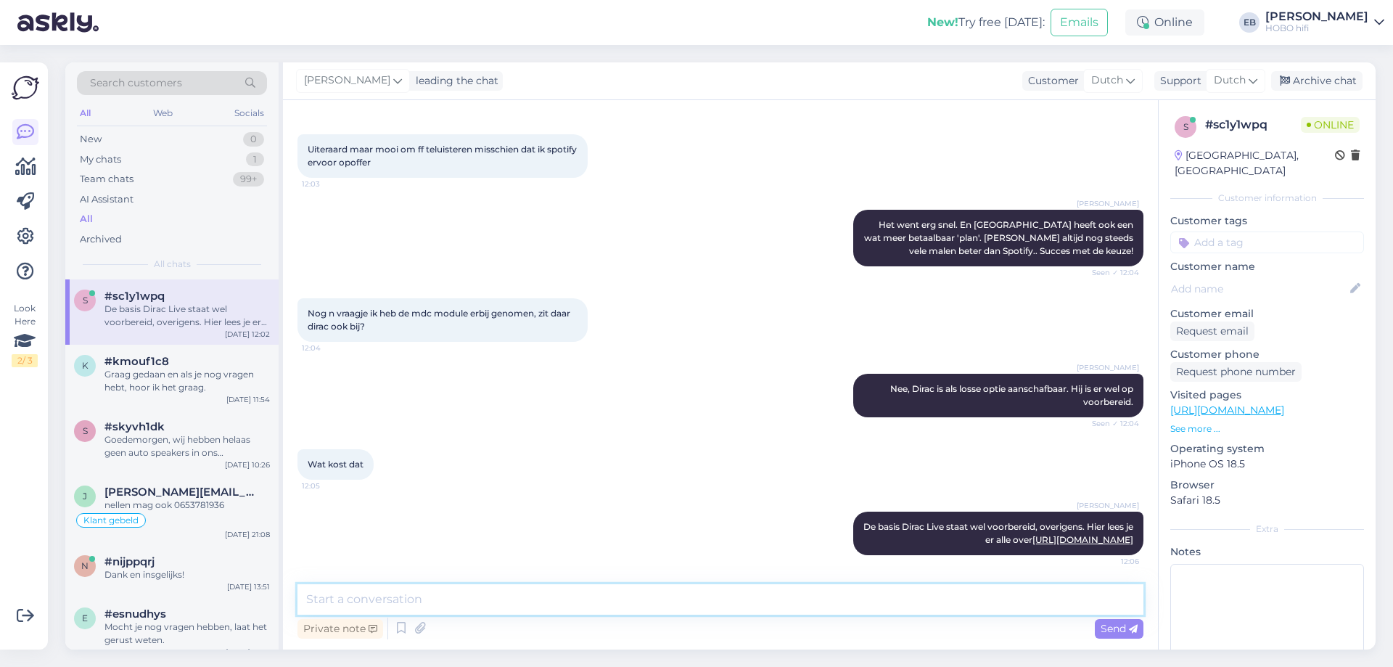
click at [781, 596] on textarea at bounding box center [720, 599] width 846 height 30
type textarea "Voor prijzen moet je even bij Dirac kijken."
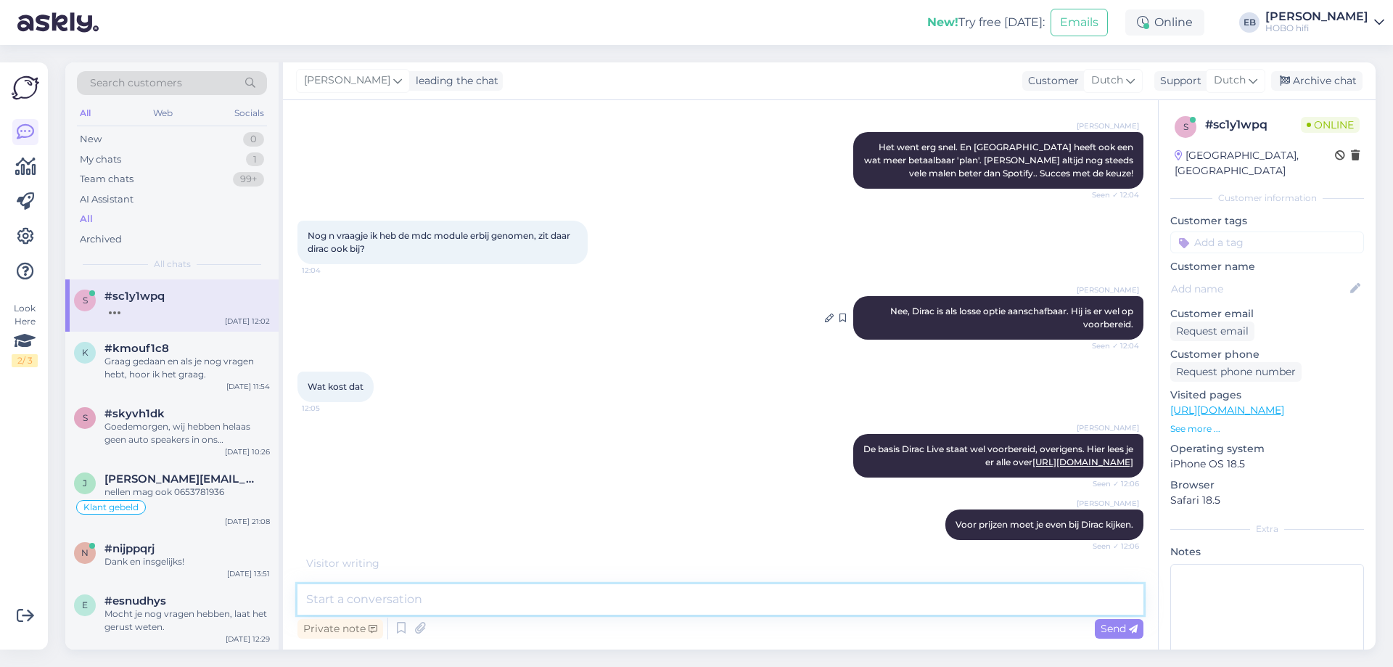
scroll to position [973, 0]
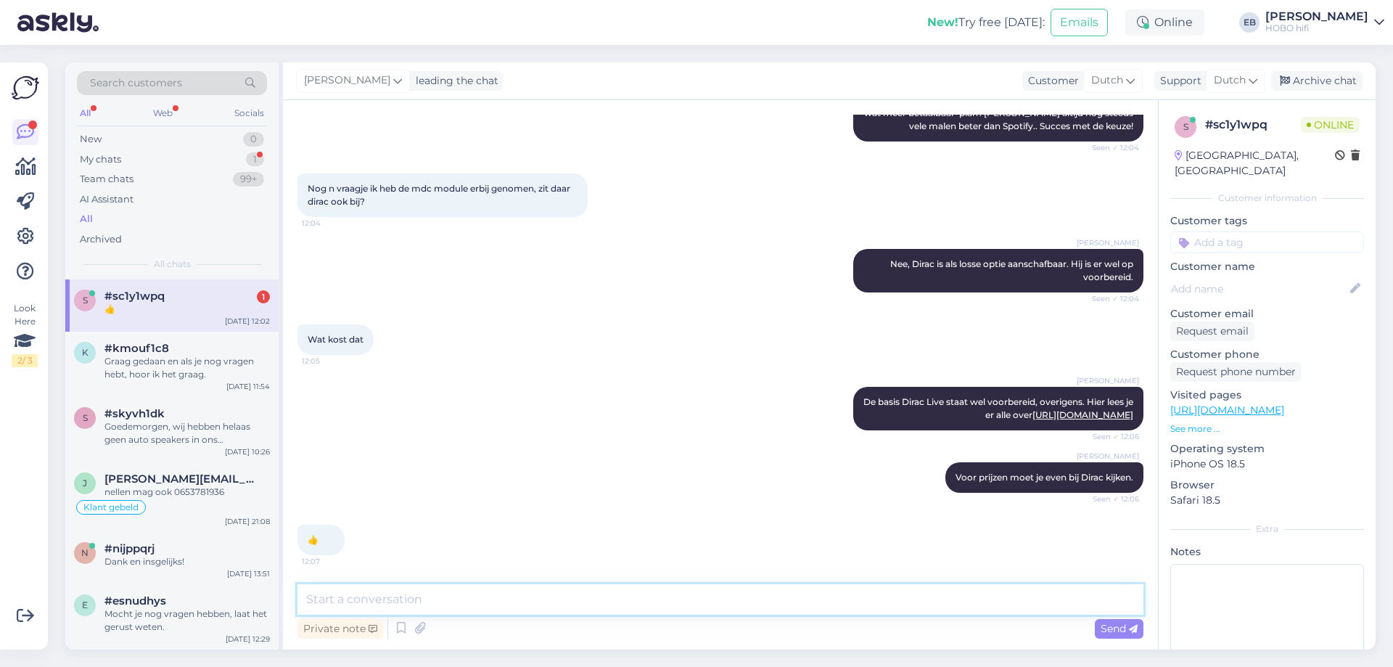
click at [600, 604] on textarea at bounding box center [720, 599] width 846 height 30
click at [1308, 82] on div "Archive chat" at bounding box center [1316, 81] width 91 height 20
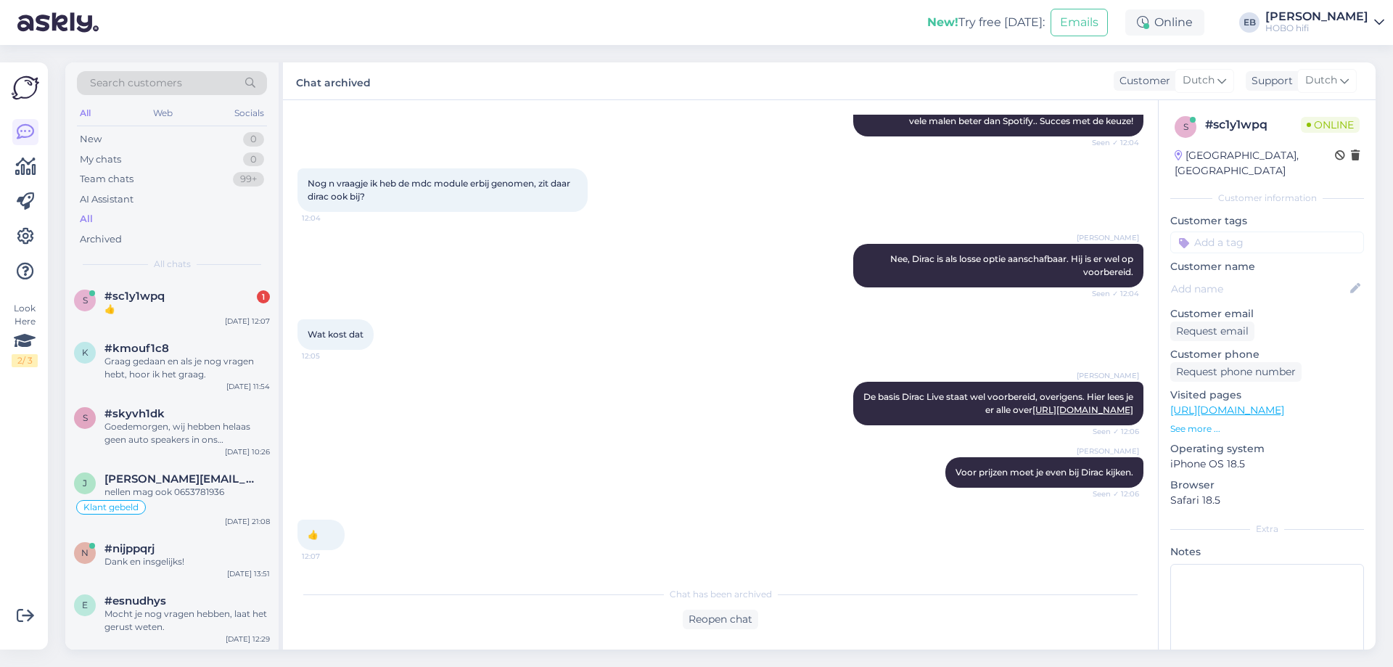
click at [741, 332] on div "Wat kost dat 12:05" at bounding box center [720, 334] width 846 height 62
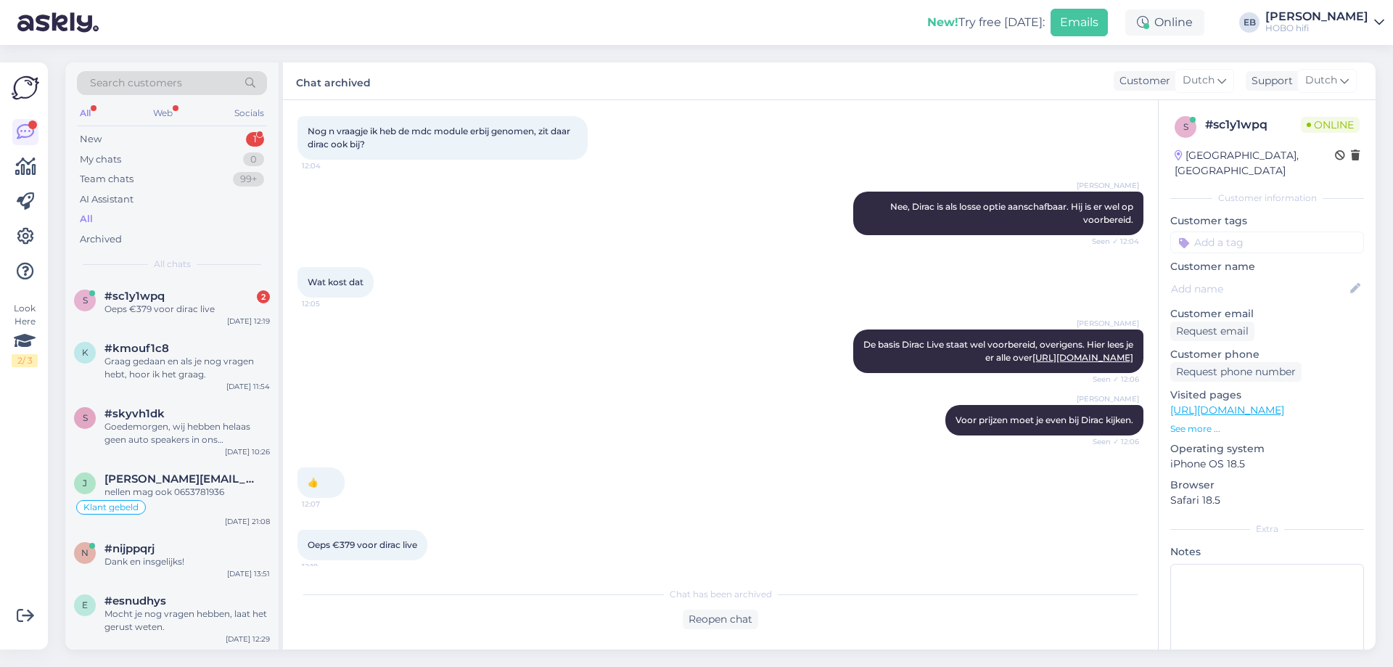
scroll to position [1040, 0]
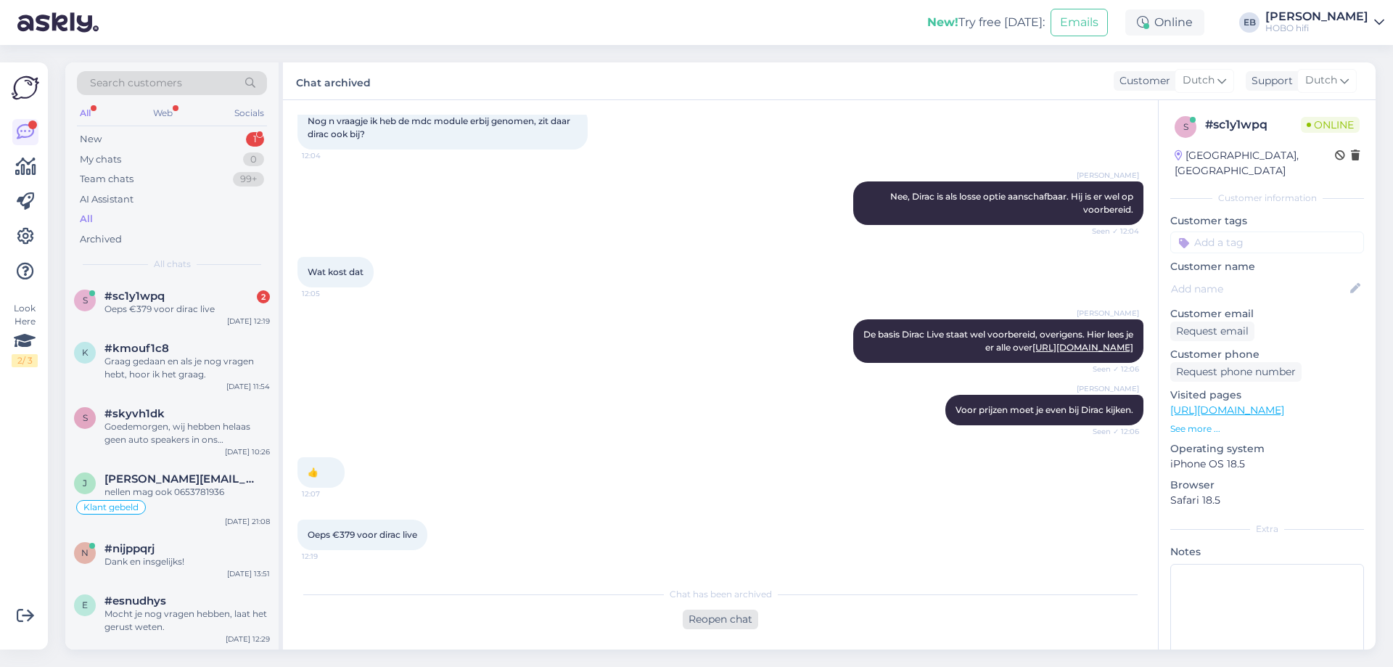
click at [742, 622] on div "Reopen chat" at bounding box center [720, 619] width 75 height 20
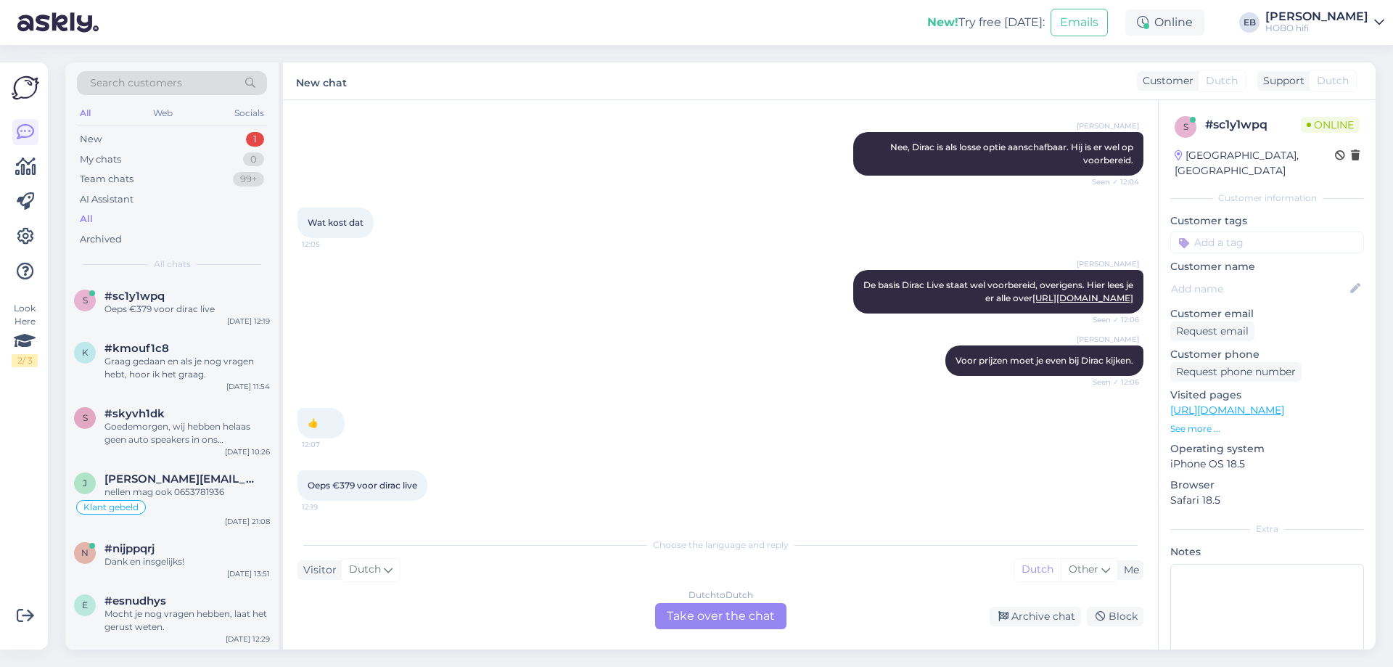
scroll to position [1090, 0]
click at [732, 616] on div "Dutch to Dutch Take over the chat" at bounding box center [720, 616] width 131 height 26
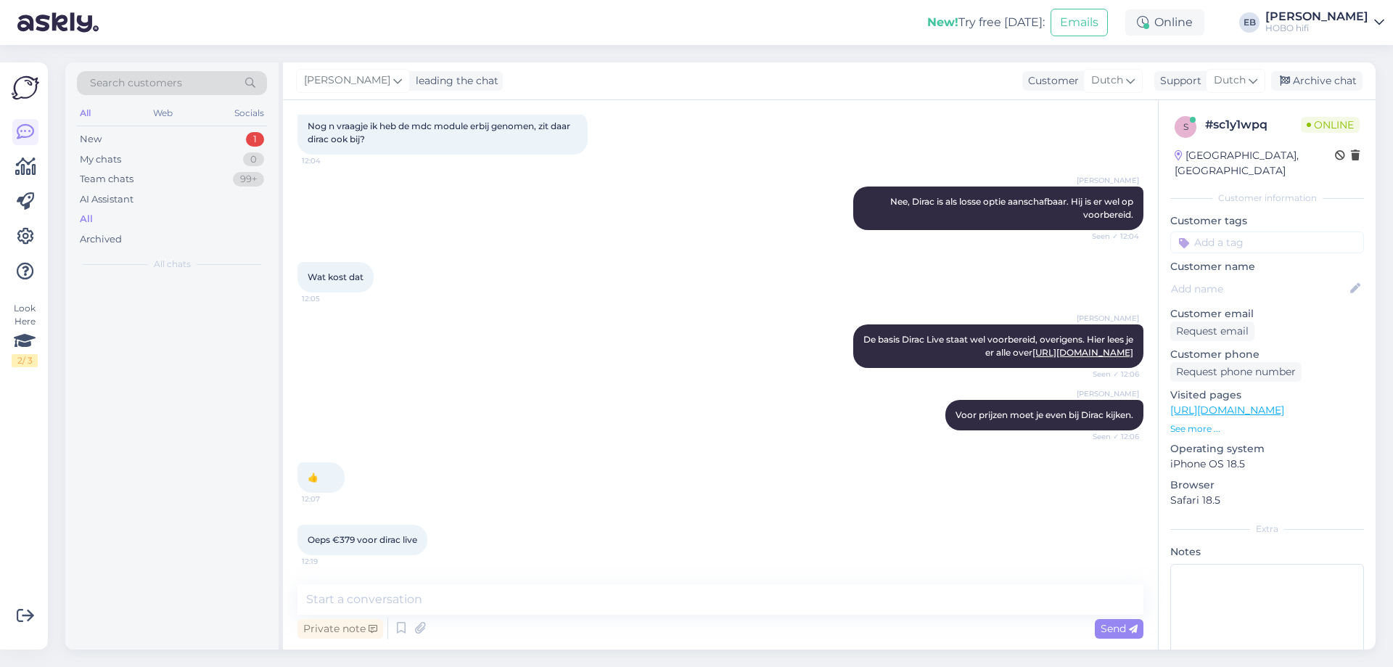
scroll to position [1035, 0]
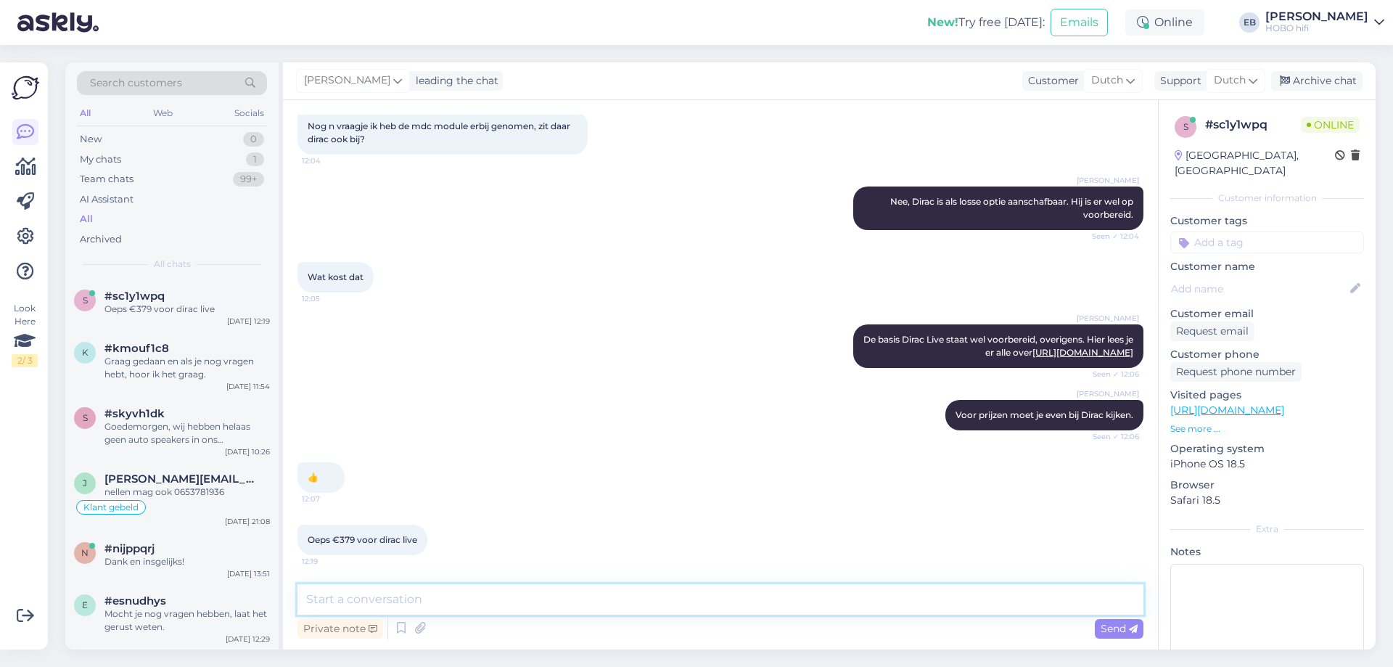
click at [524, 602] on textarea at bounding box center [720, 599] width 846 height 30
type textarea "Het hoegft niet, hé. :-)"
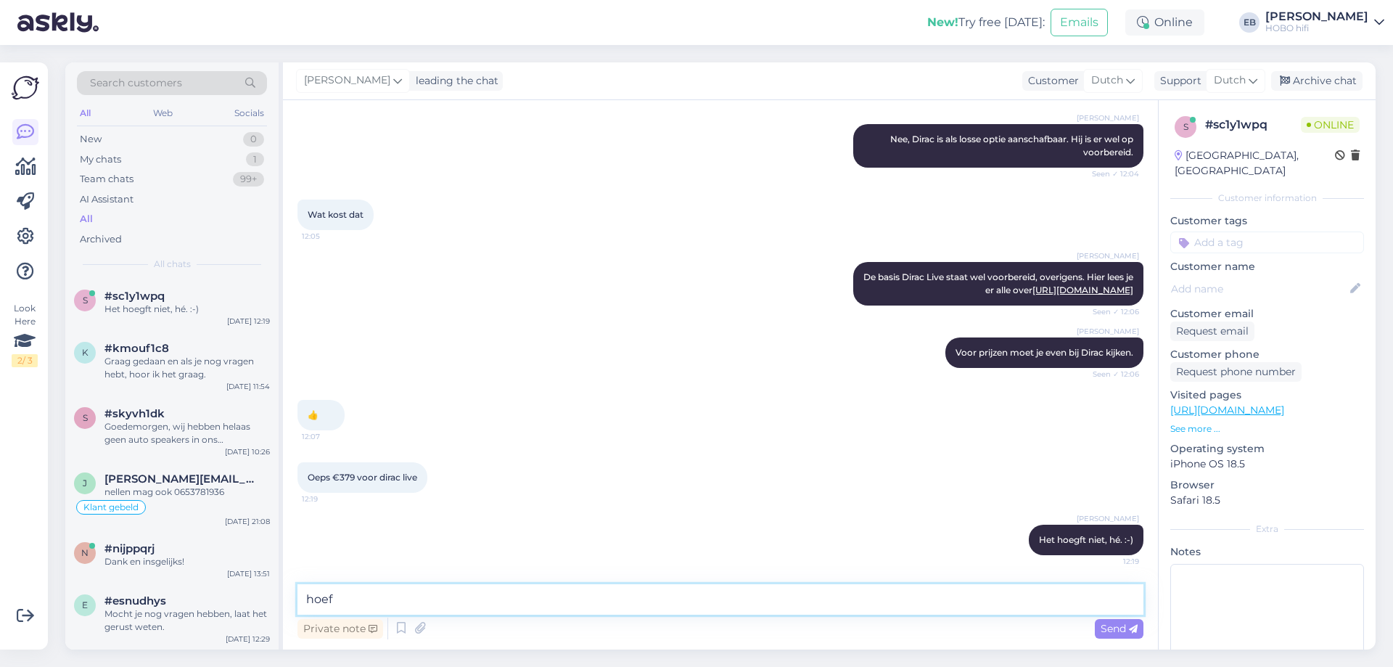
type textarea "hoeft"
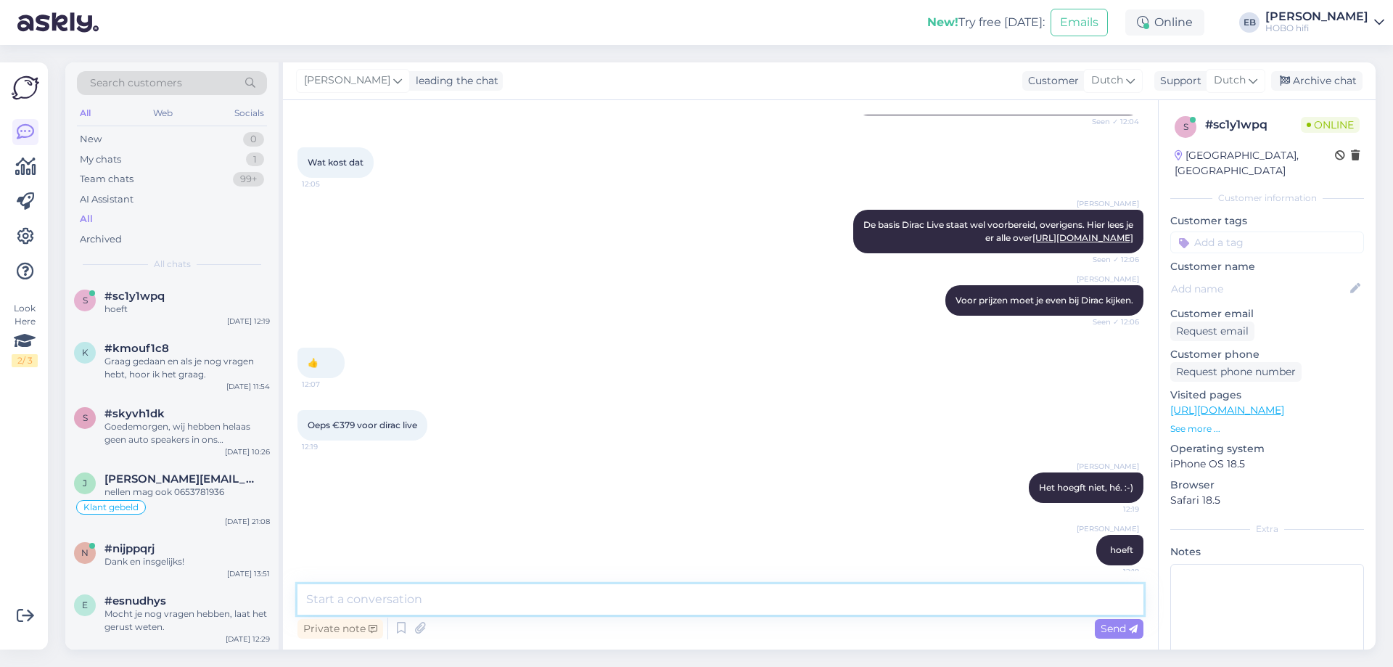
scroll to position [1160, 0]
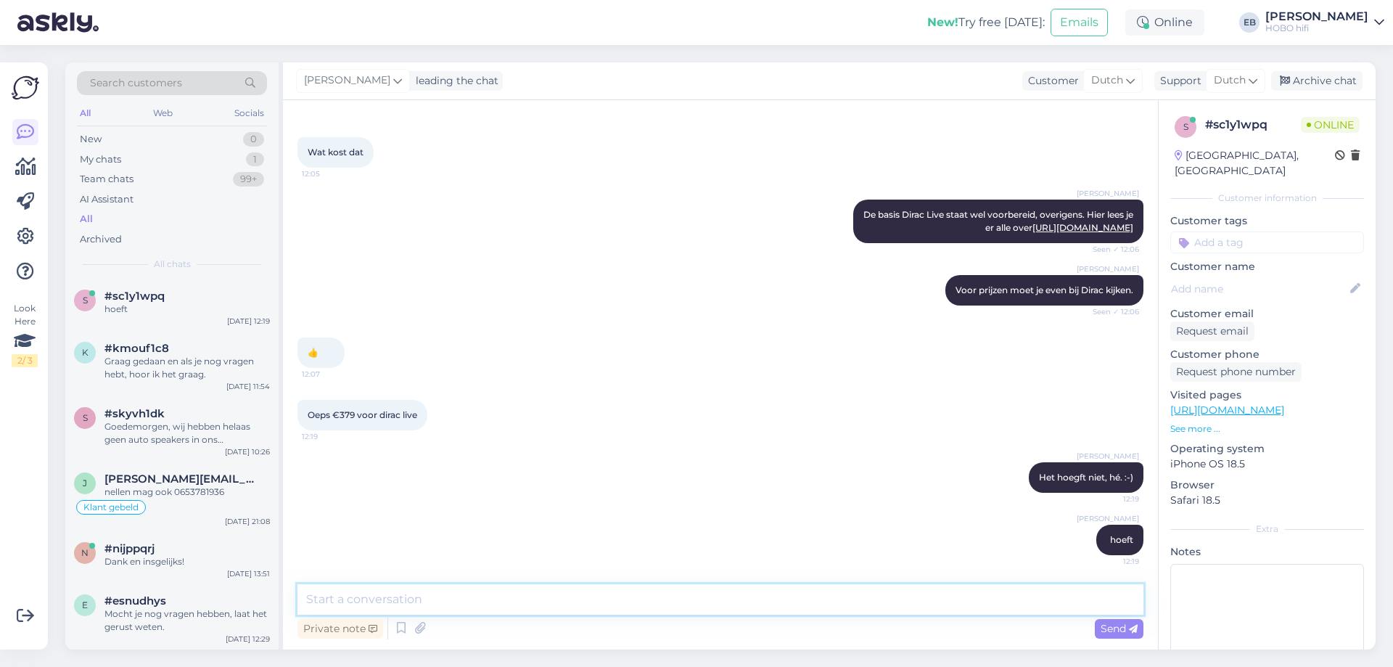
click at [417, 600] on textarea at bounding box center [720, 599] width 846 height 30
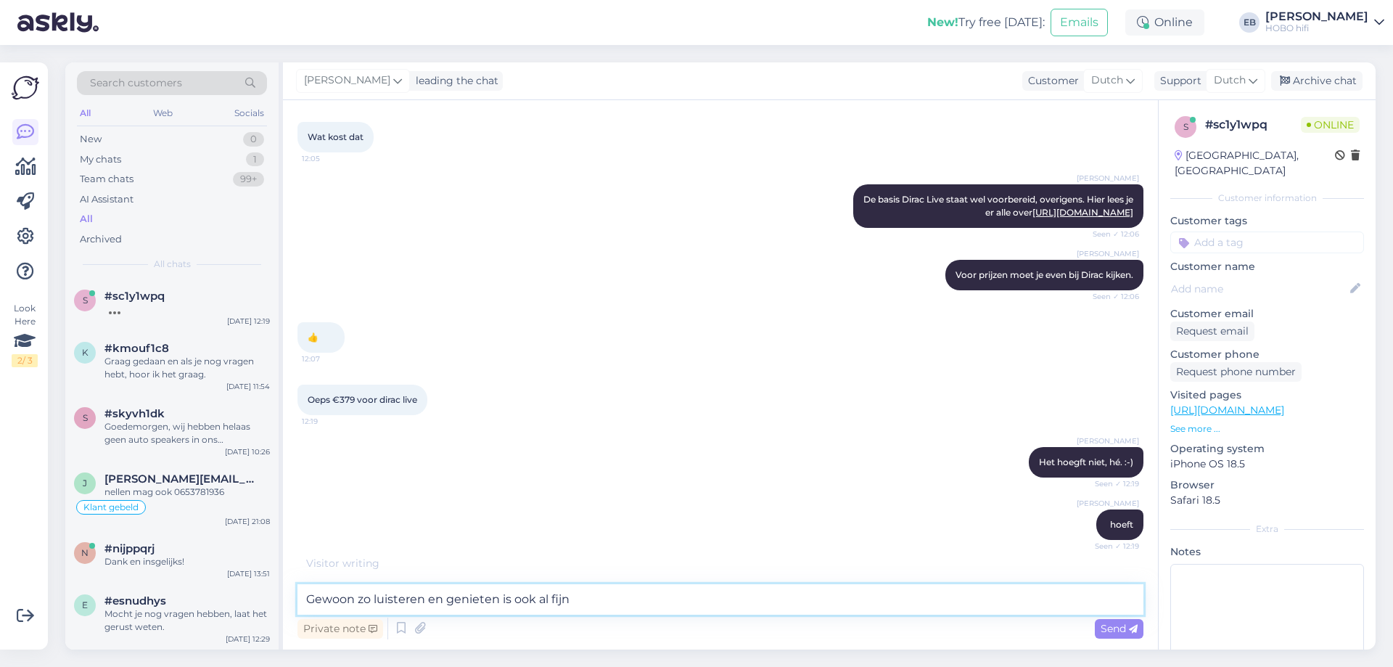
type textarea "Gewoon zo luisteren en genieten is ook al fijn."
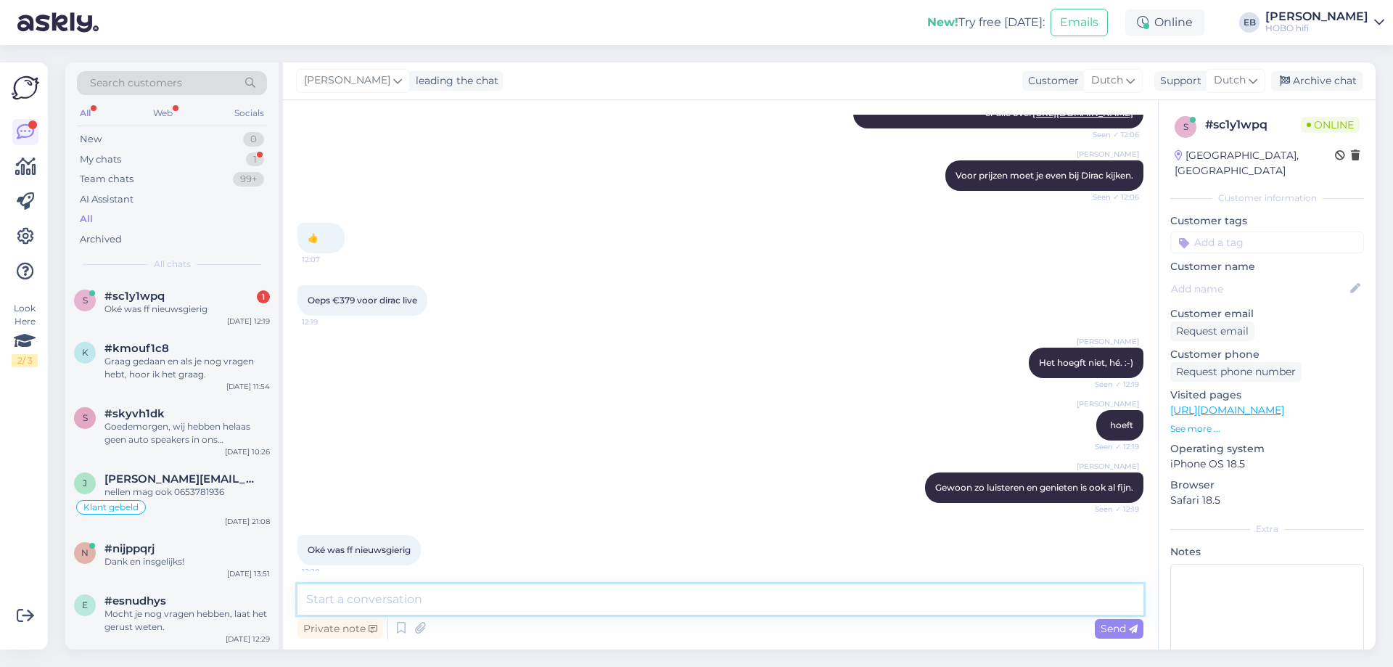
scroll to position [1285, 0]
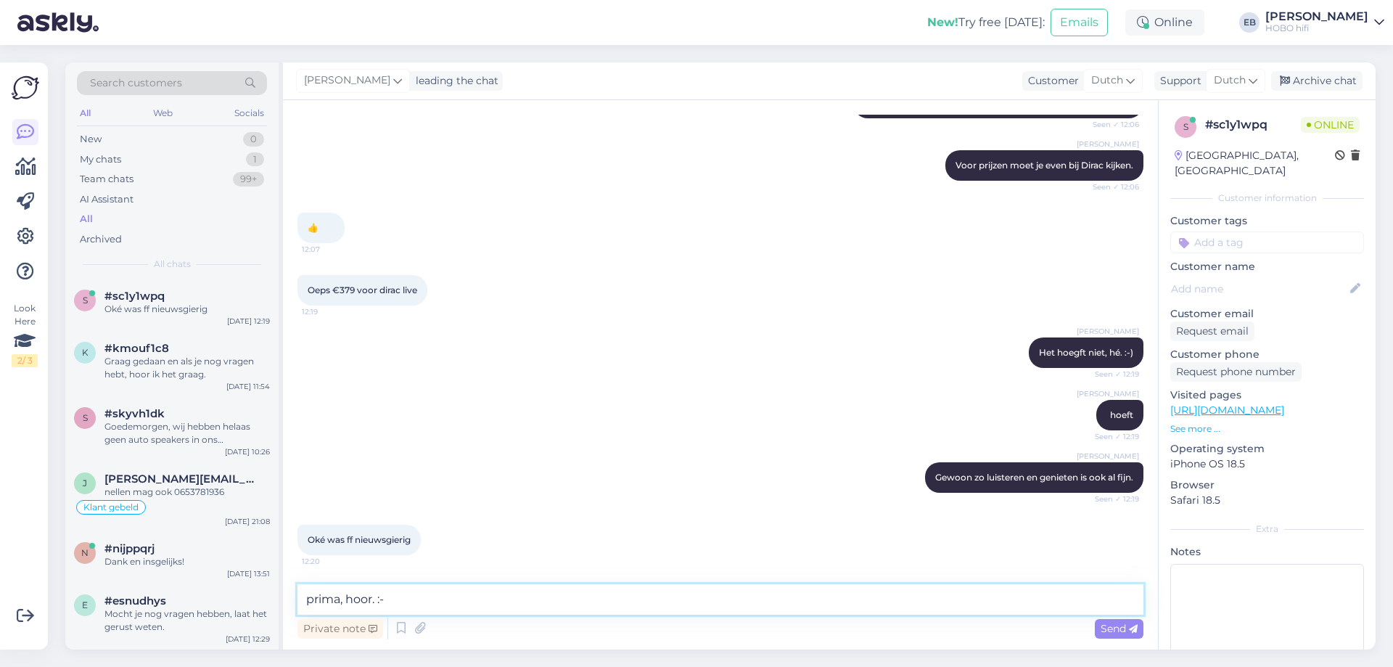
type textarea "prima, hoor. :-)"
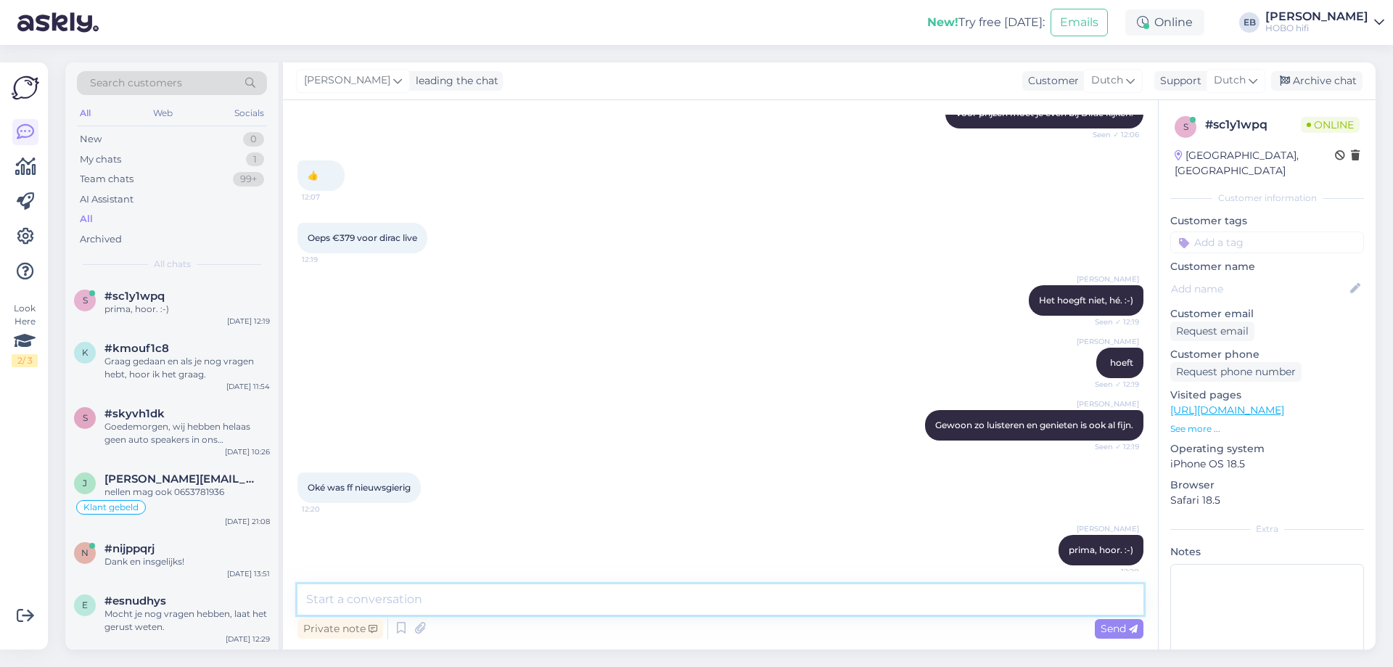
scroll to position [1347, 0]
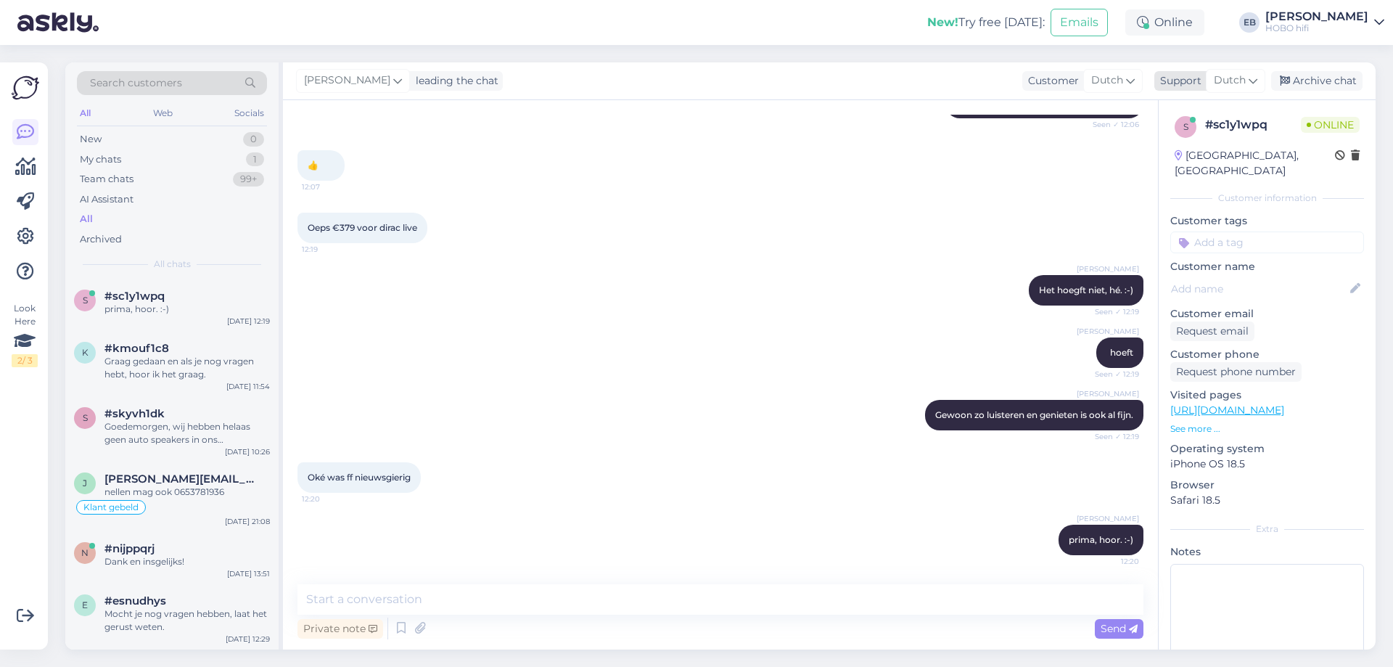
click at [1327, 80] on div "Archive chat" at bounding box center [1316, 81] width 91 height 20
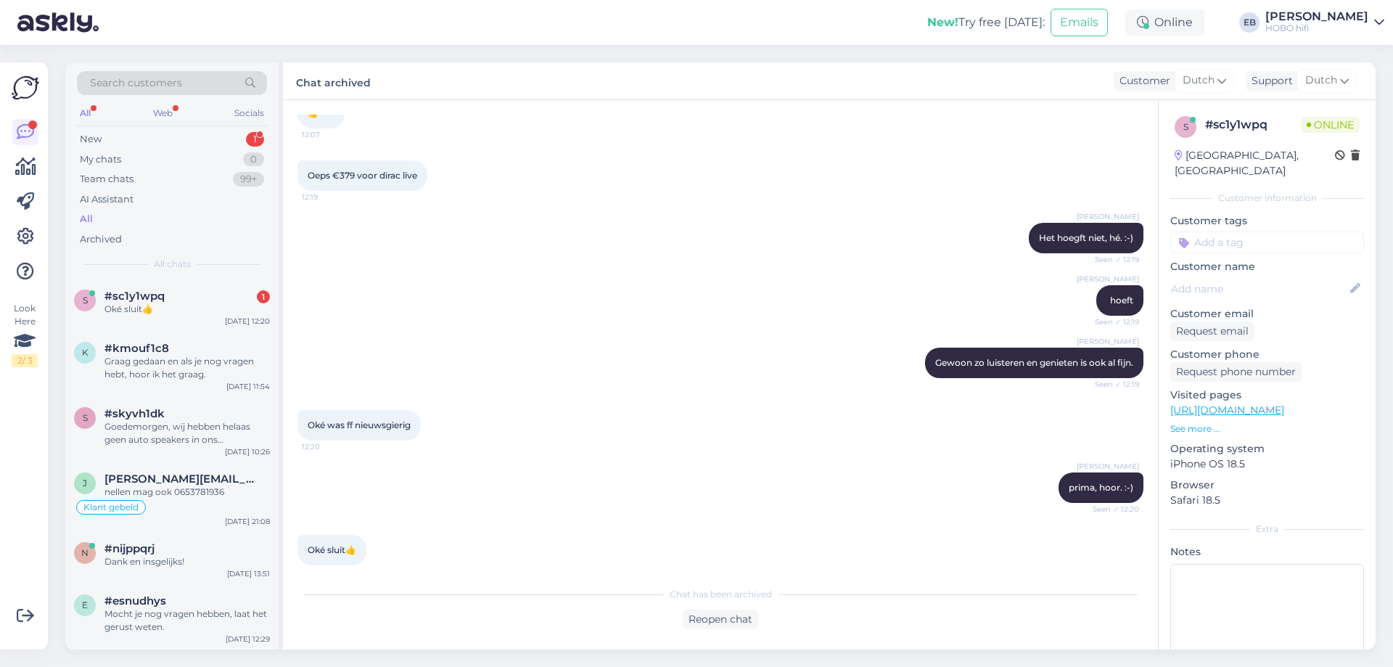
scroll to position [1415, 0]
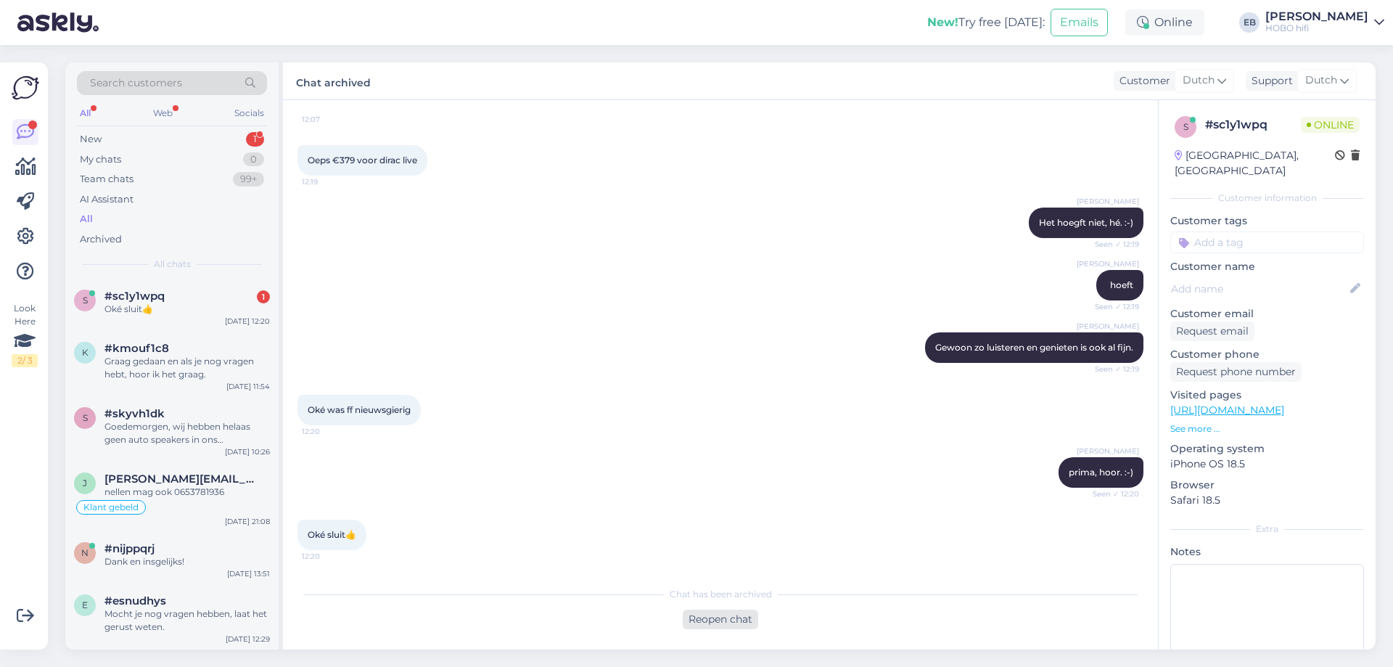
click at [731, 625] on div "Reopen chat" at bounding box center [720, 619] width 75 height 20
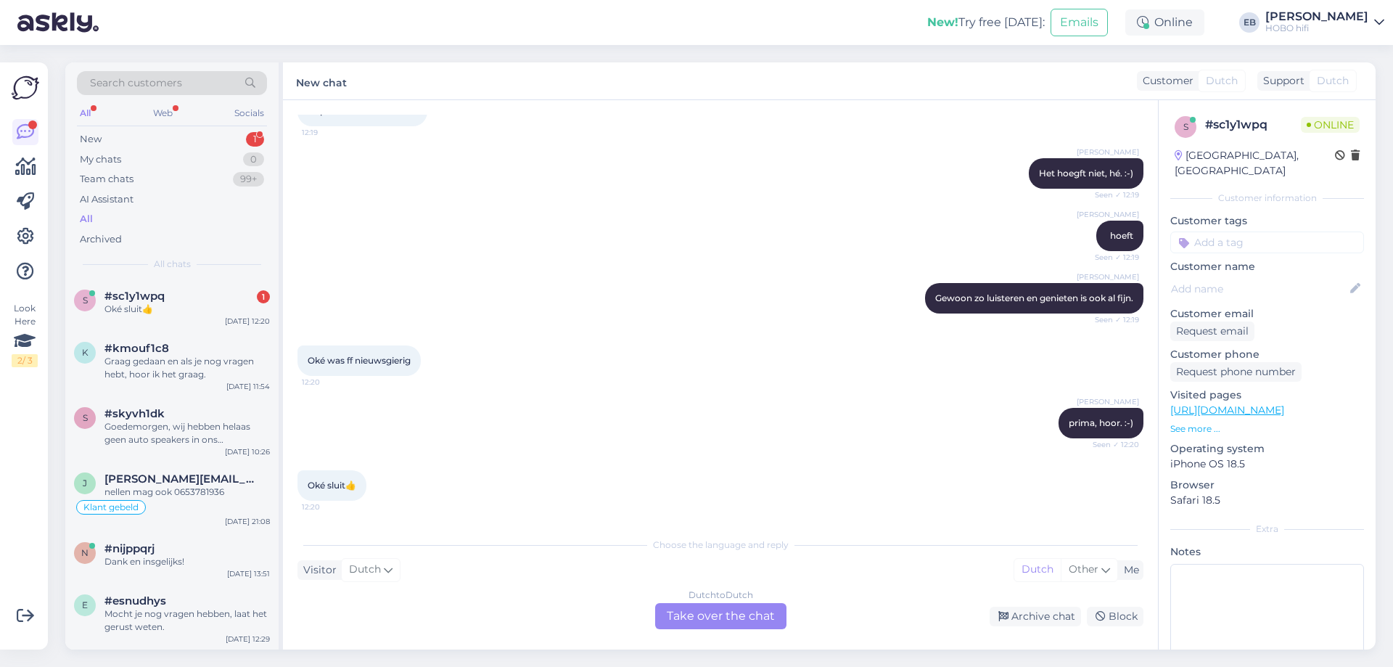
click at [724, 618] on div "Dutch to Dutch Take over the chat" at bounding box center [720, 616] width 131 height 26
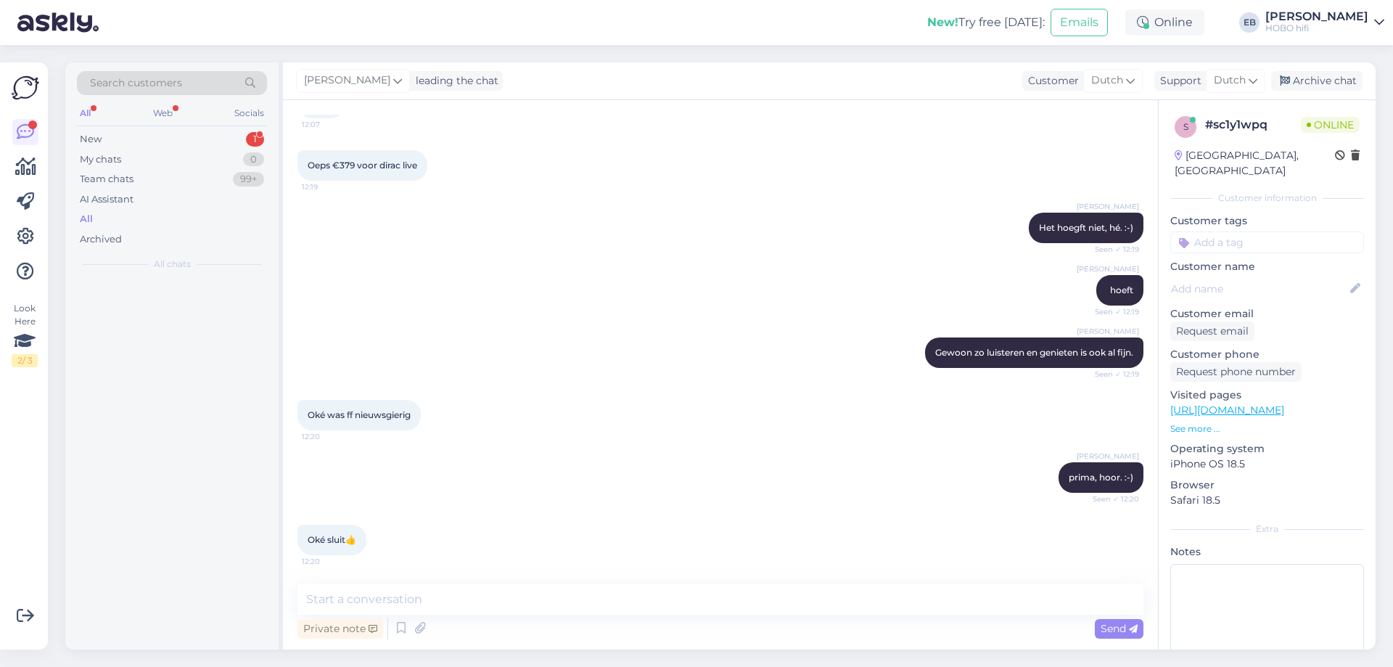
scroll to position [1410, 0]
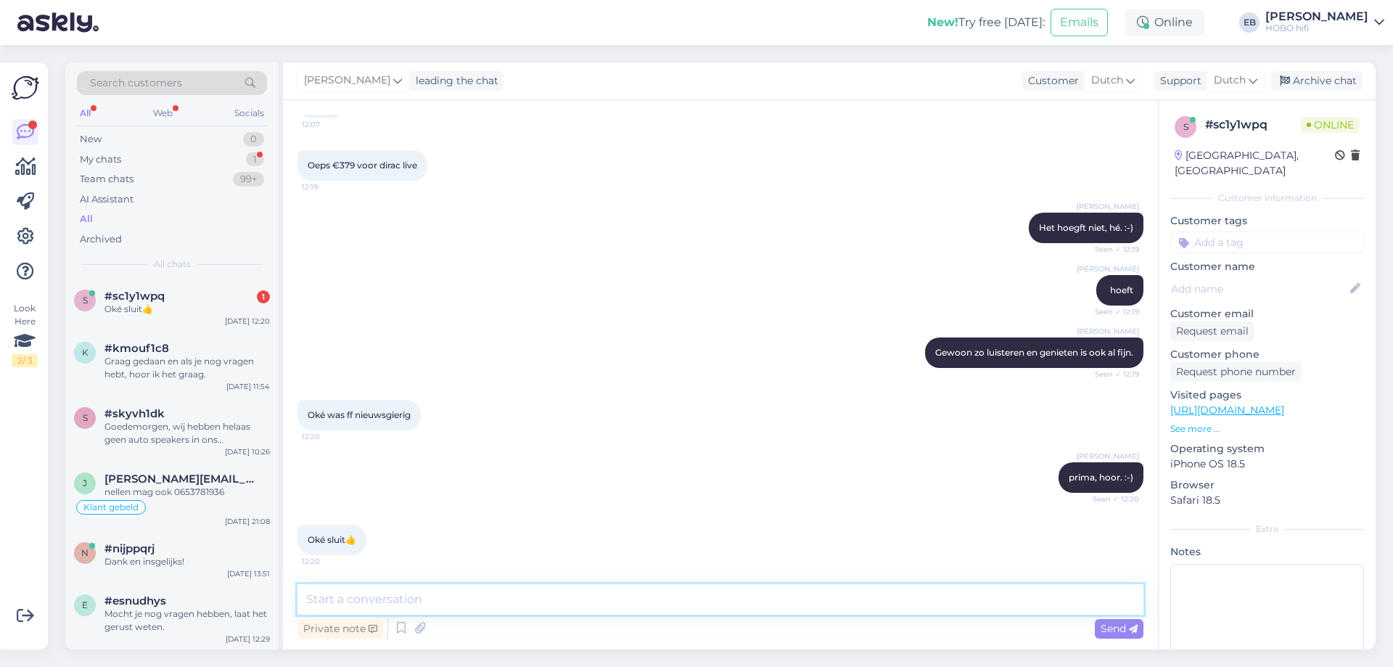
click at [559, 596] on textarea at bounding box center [720, 599] width 846 height 30
type textarea "Nogmaals veel luisterplezier geweenst!"
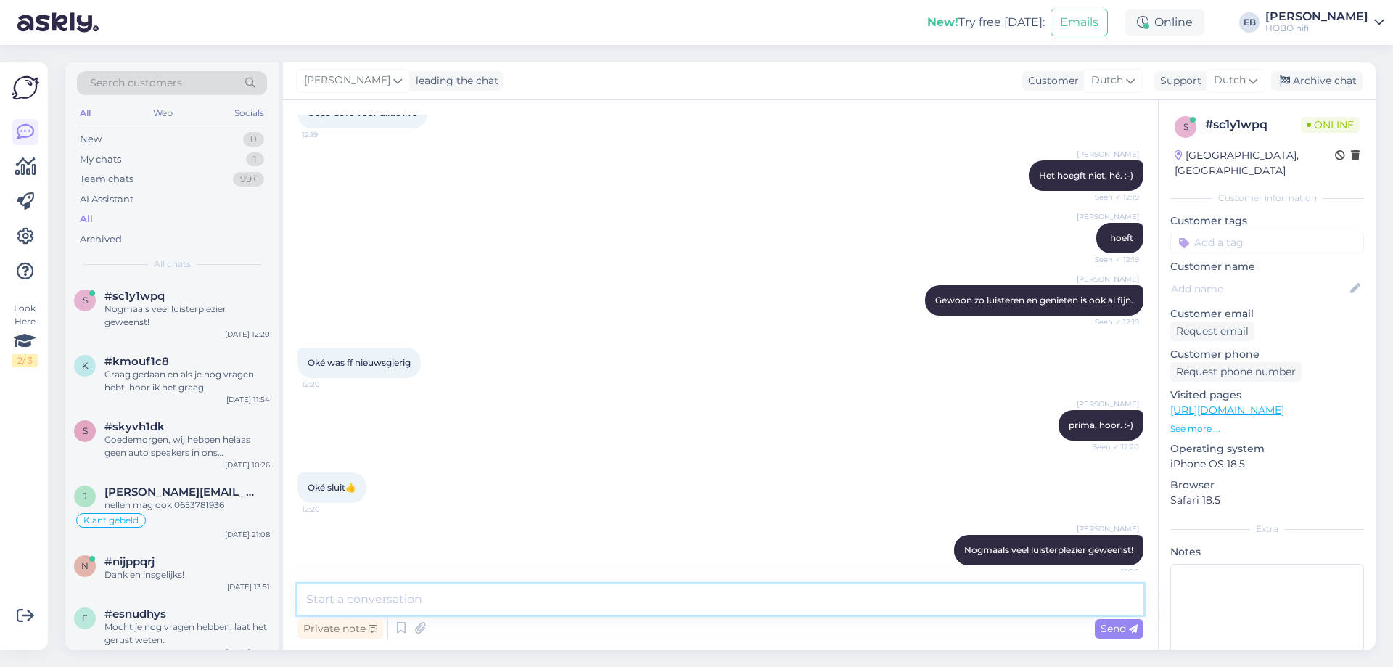
scroll to position [1472, 0]
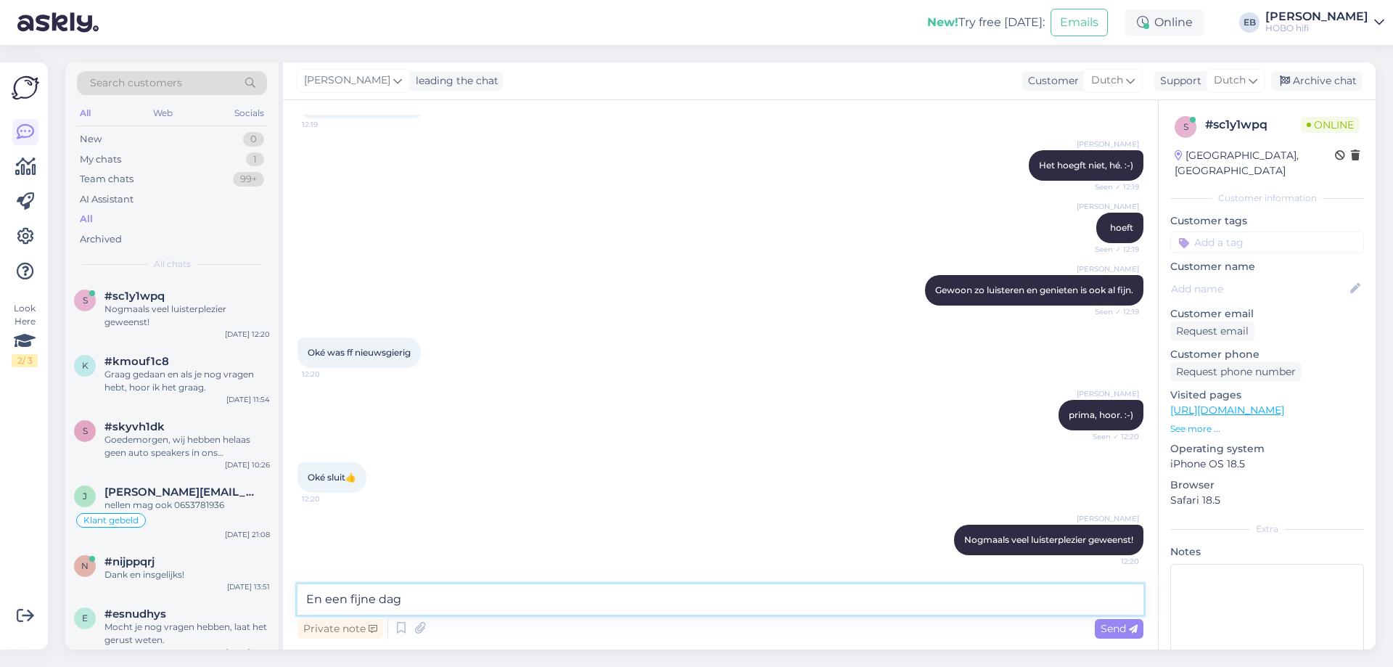
type textarea "En een fijne dag!"
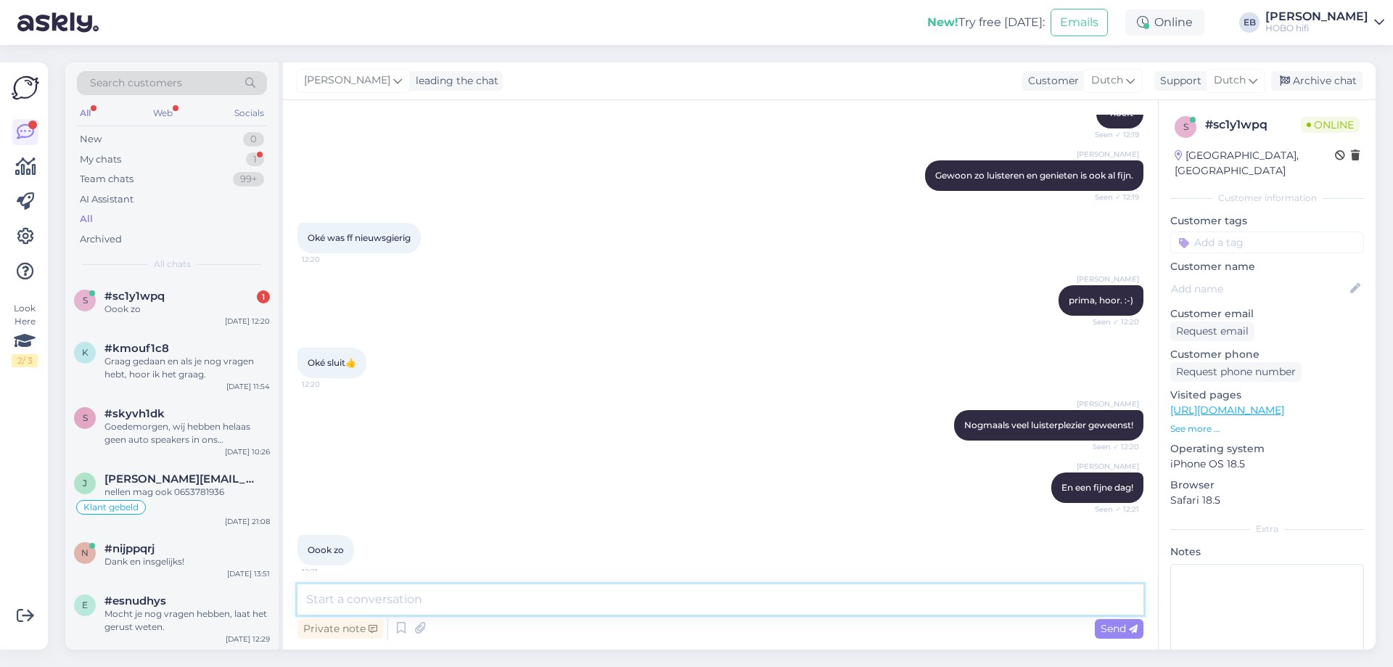
scroll to position [1597, 0]
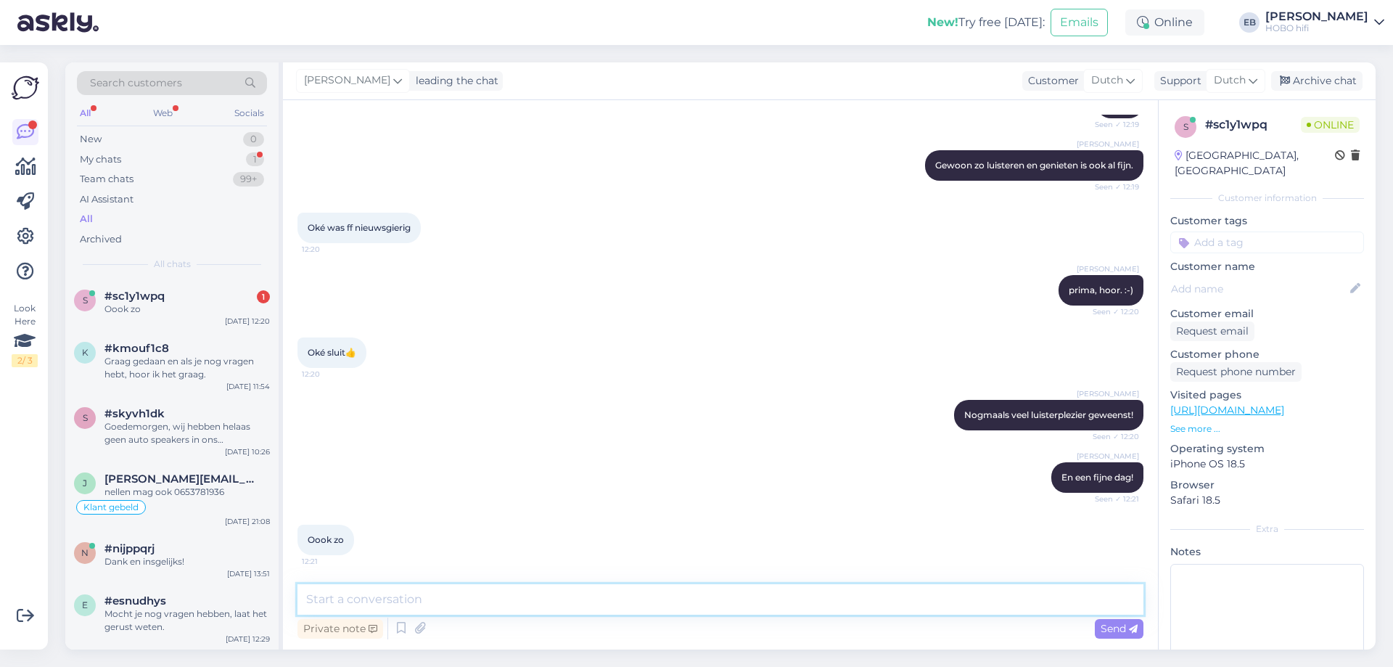
click at [457, 604] on textarea at bounding box center [720, 599] width 846 height 30
type textarea "Merci!"
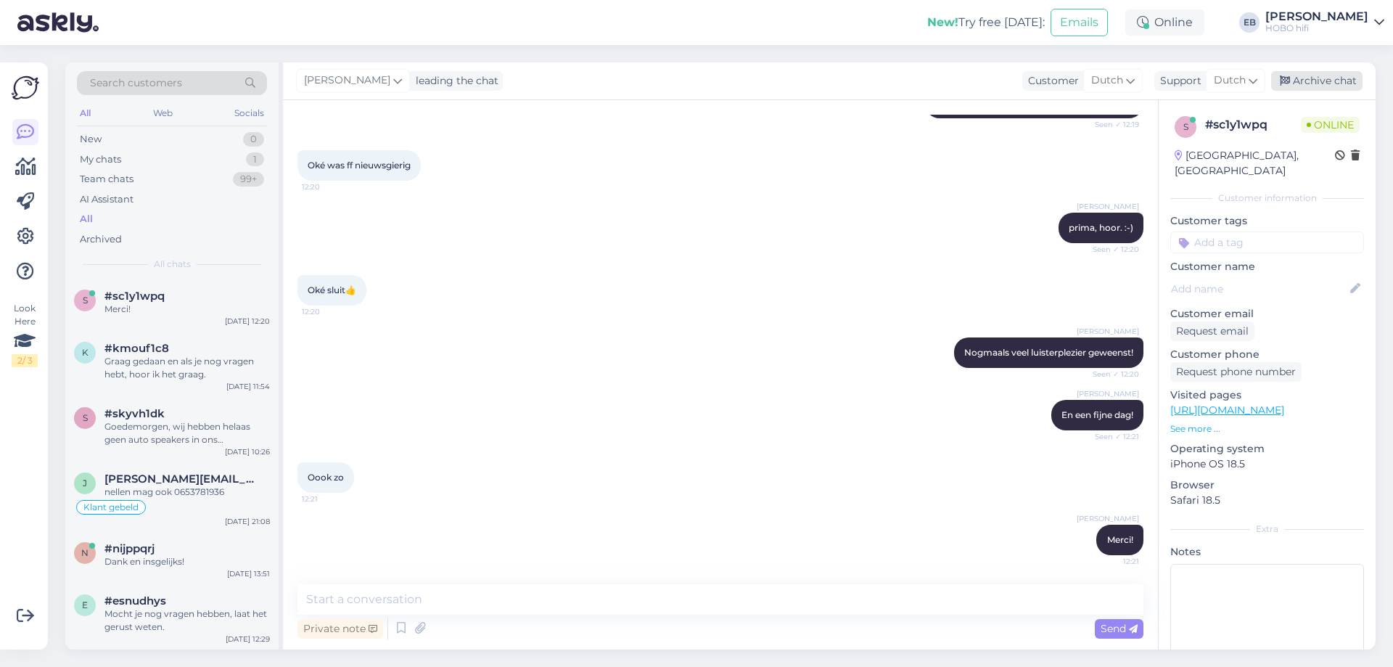
click at [1342, 79] on div "Archive chat" at bounding box center [1316, 81] width 91 height 20
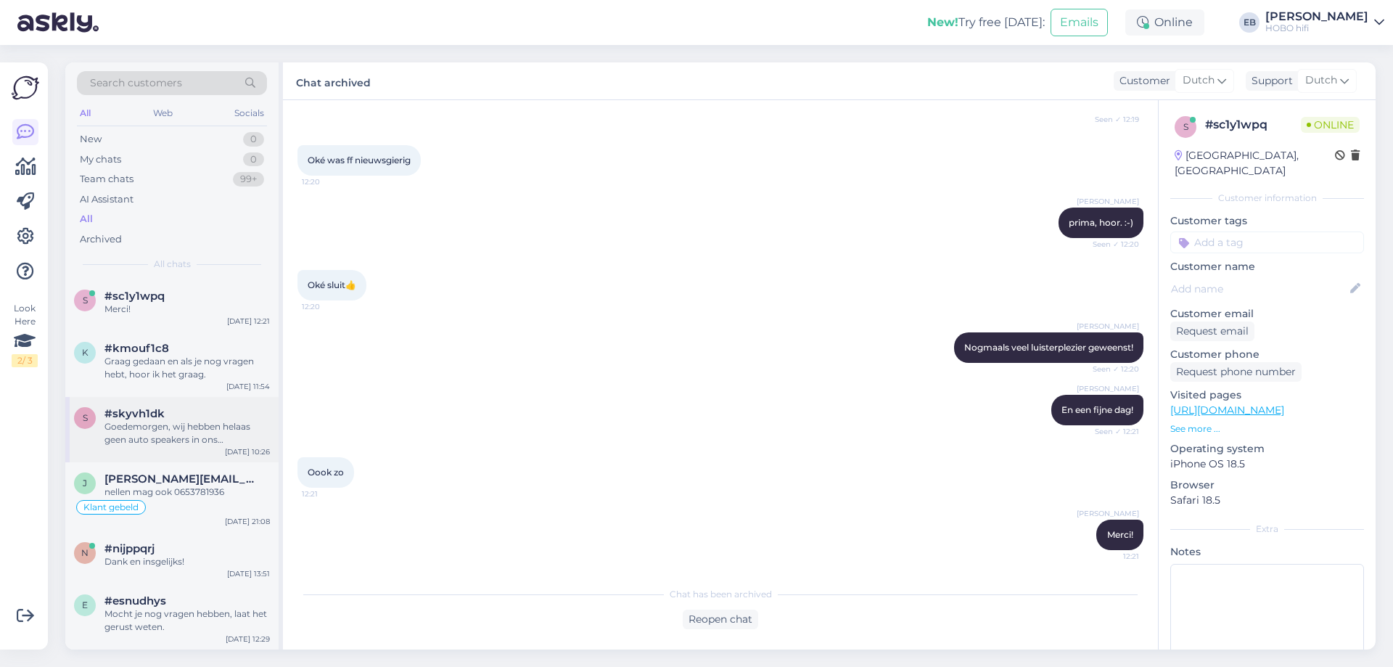
click at [175, 422] on div "Goedemorgen, wij hebben helaas geen auto speakers in ons assortriment." at bounding box center [186, 433] width 165 height 26
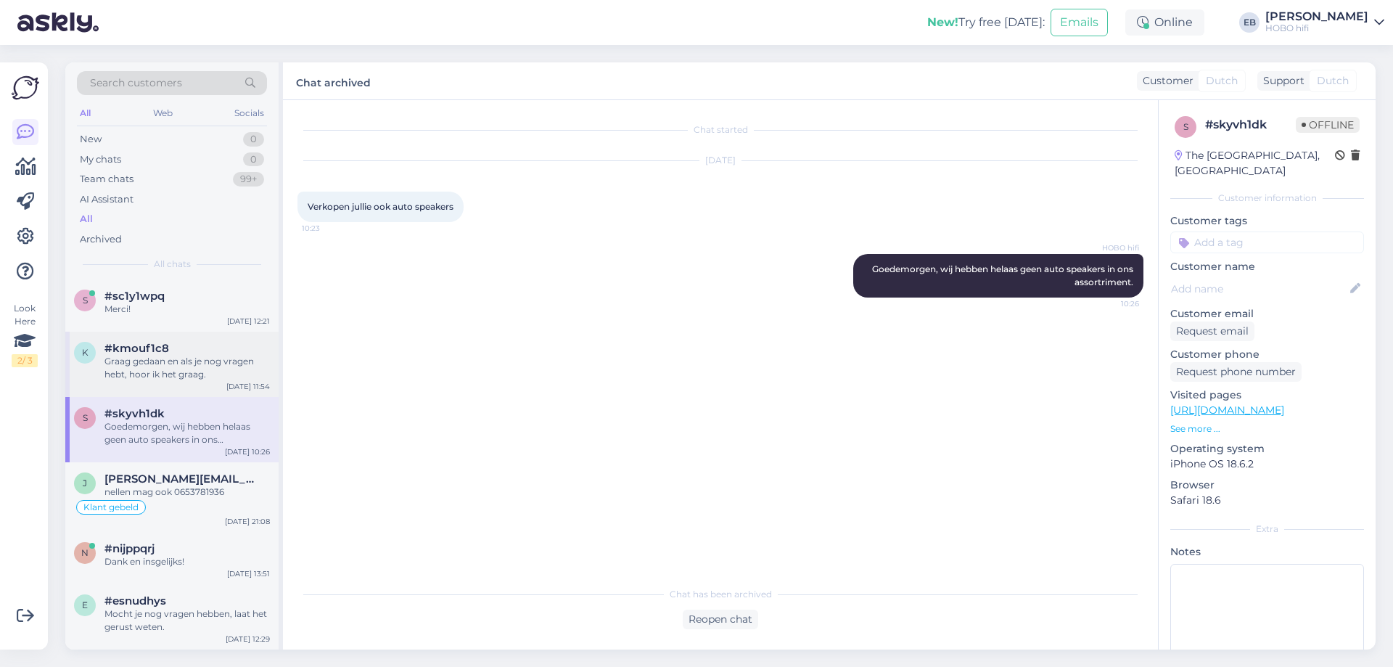
click at [178, 367] on div "Graag gedaan en als je nog vragen hebt, hoor ik het graag." at bounding box center [186, 368] width 165 height 26
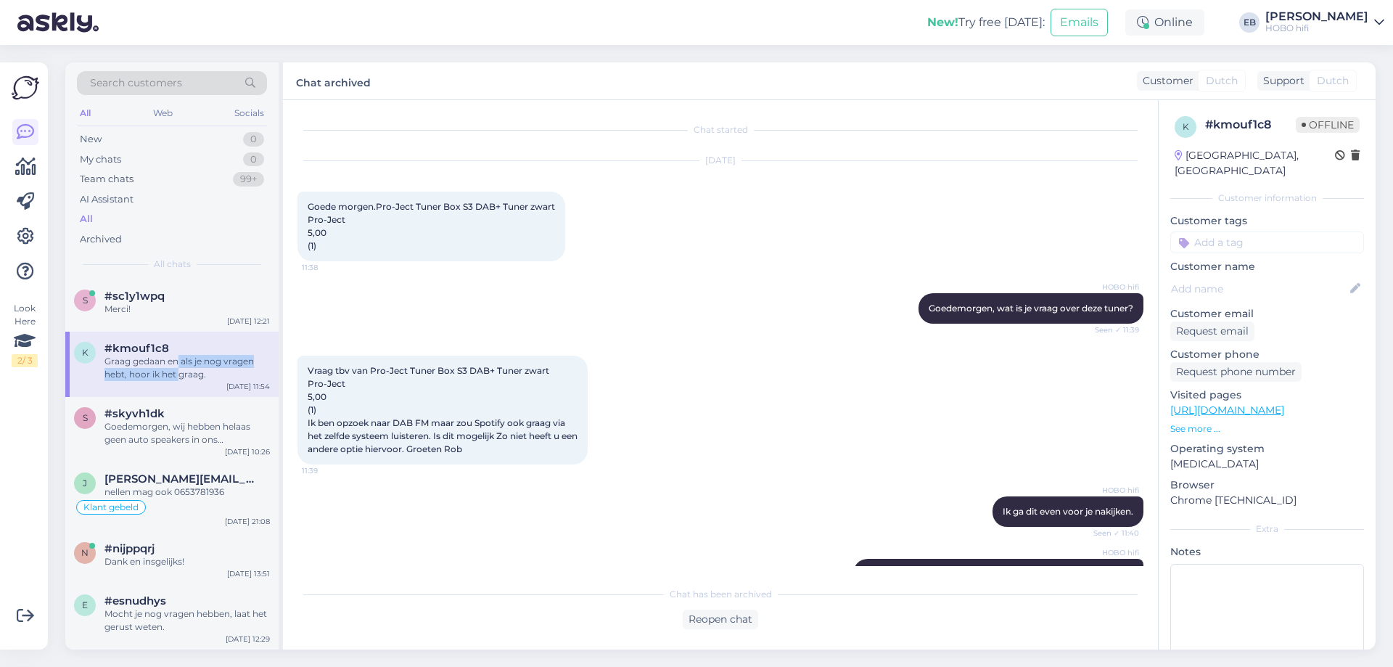
scroll to position [328, 0]
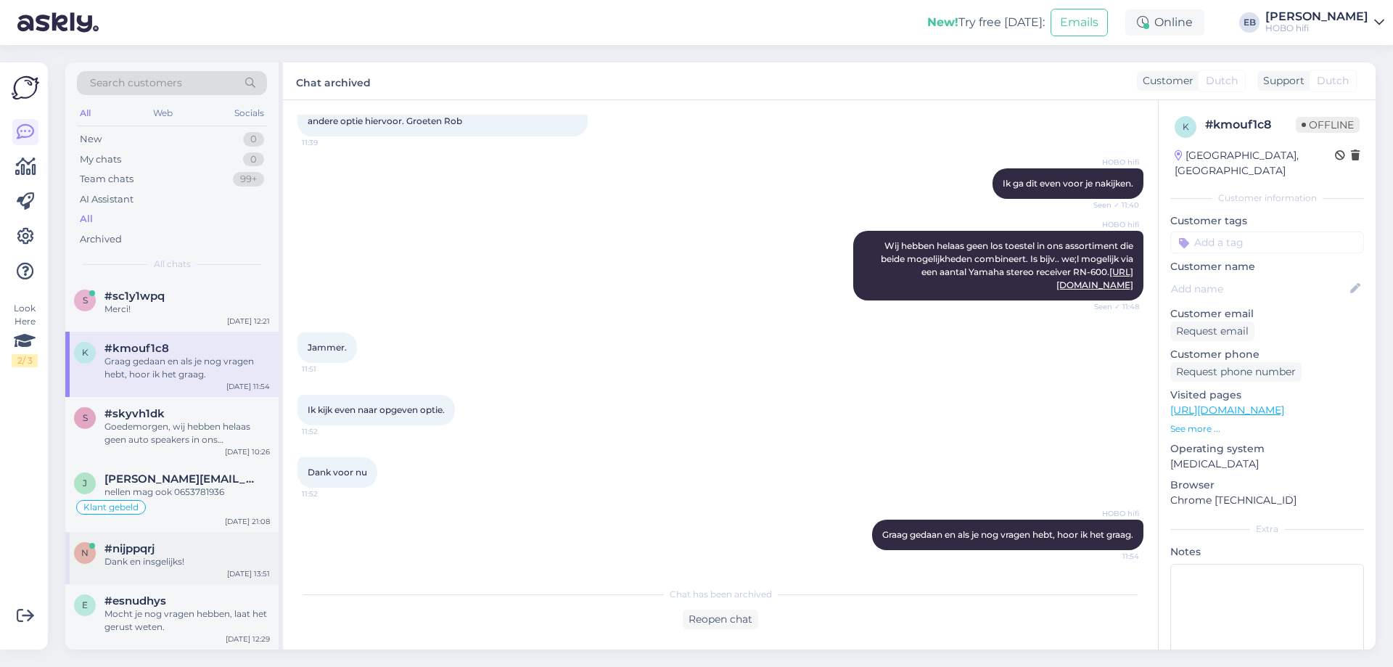
click at [189, 554] on div "#nijppqrj" at bounding box center [186, 548] width 165 height 13
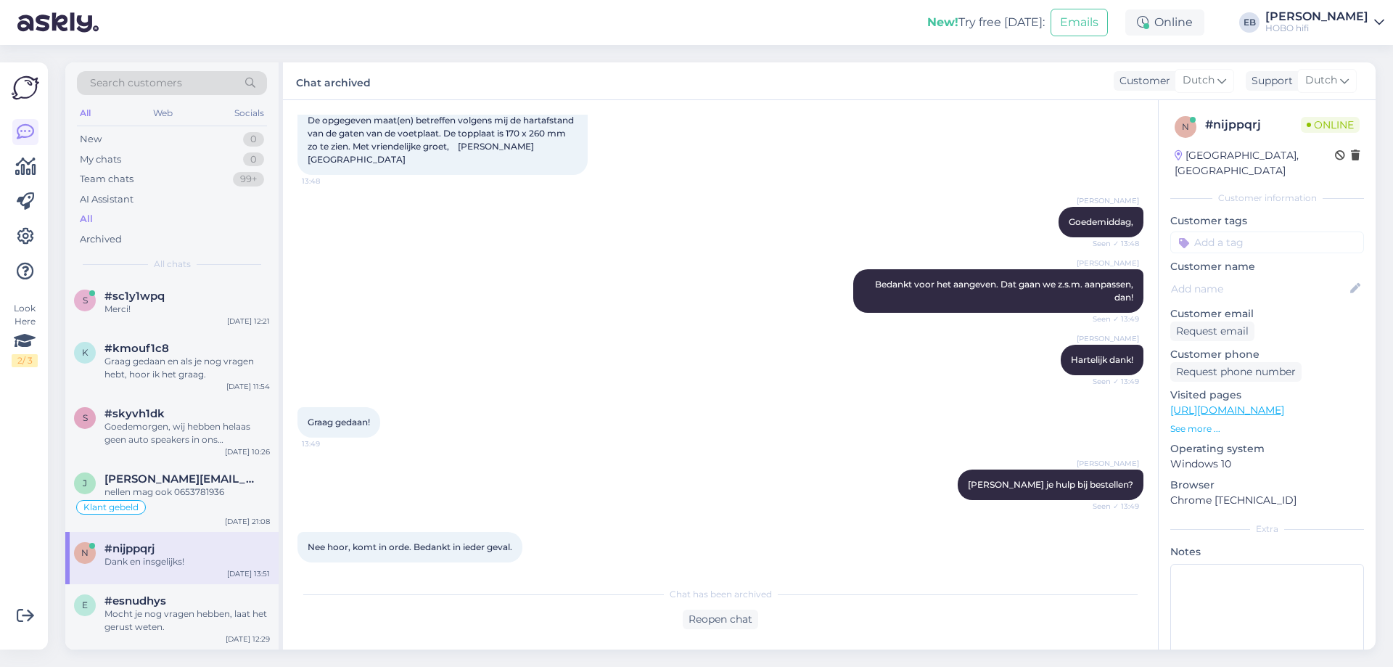
scroll to position [0, 0]
